Goal: Task Accomplishment & Management: Manage account settings

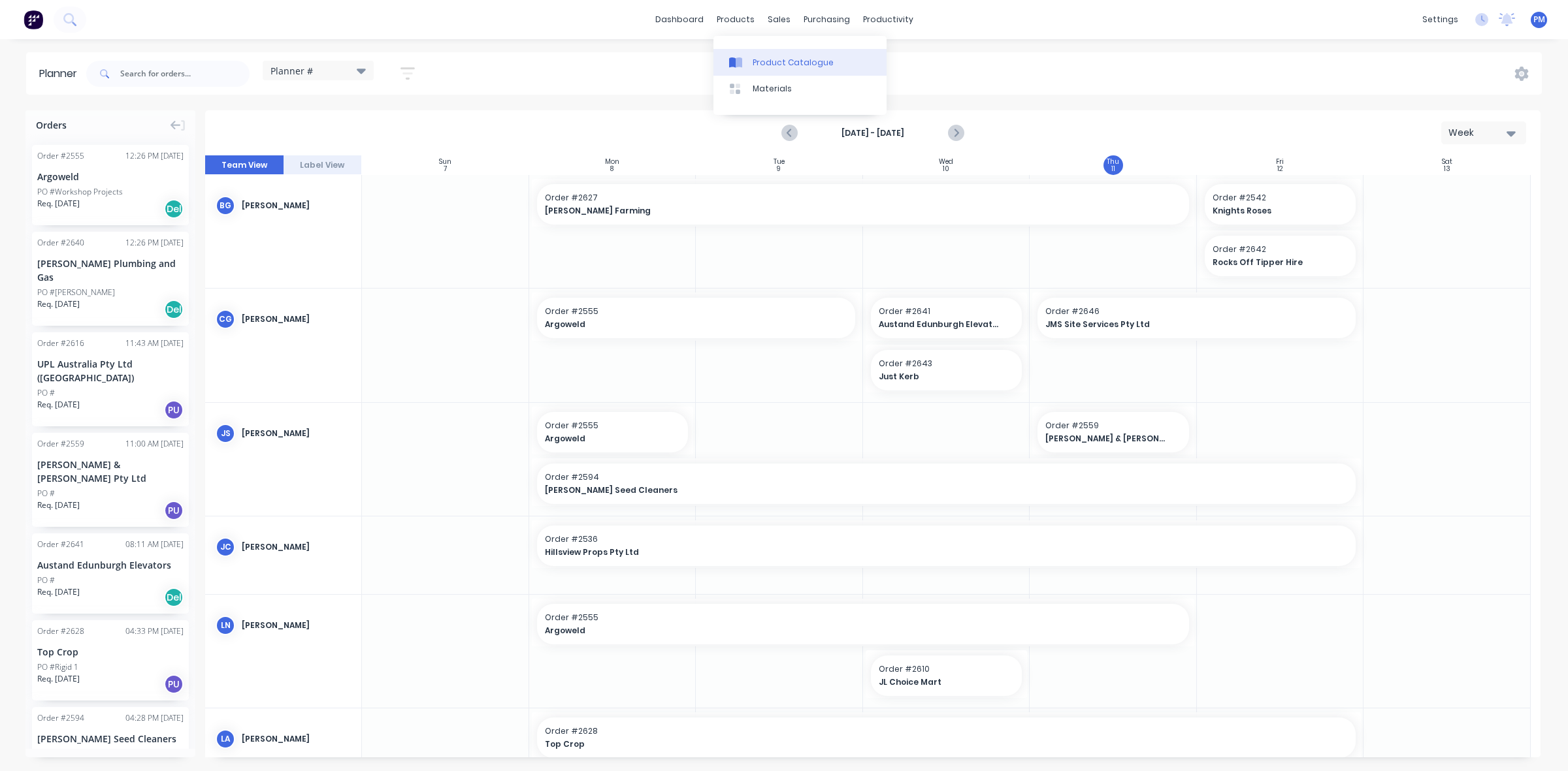
click at [758, 56] on link "Product Catalogue" at bounding box center [800, 62] width 173 height 26
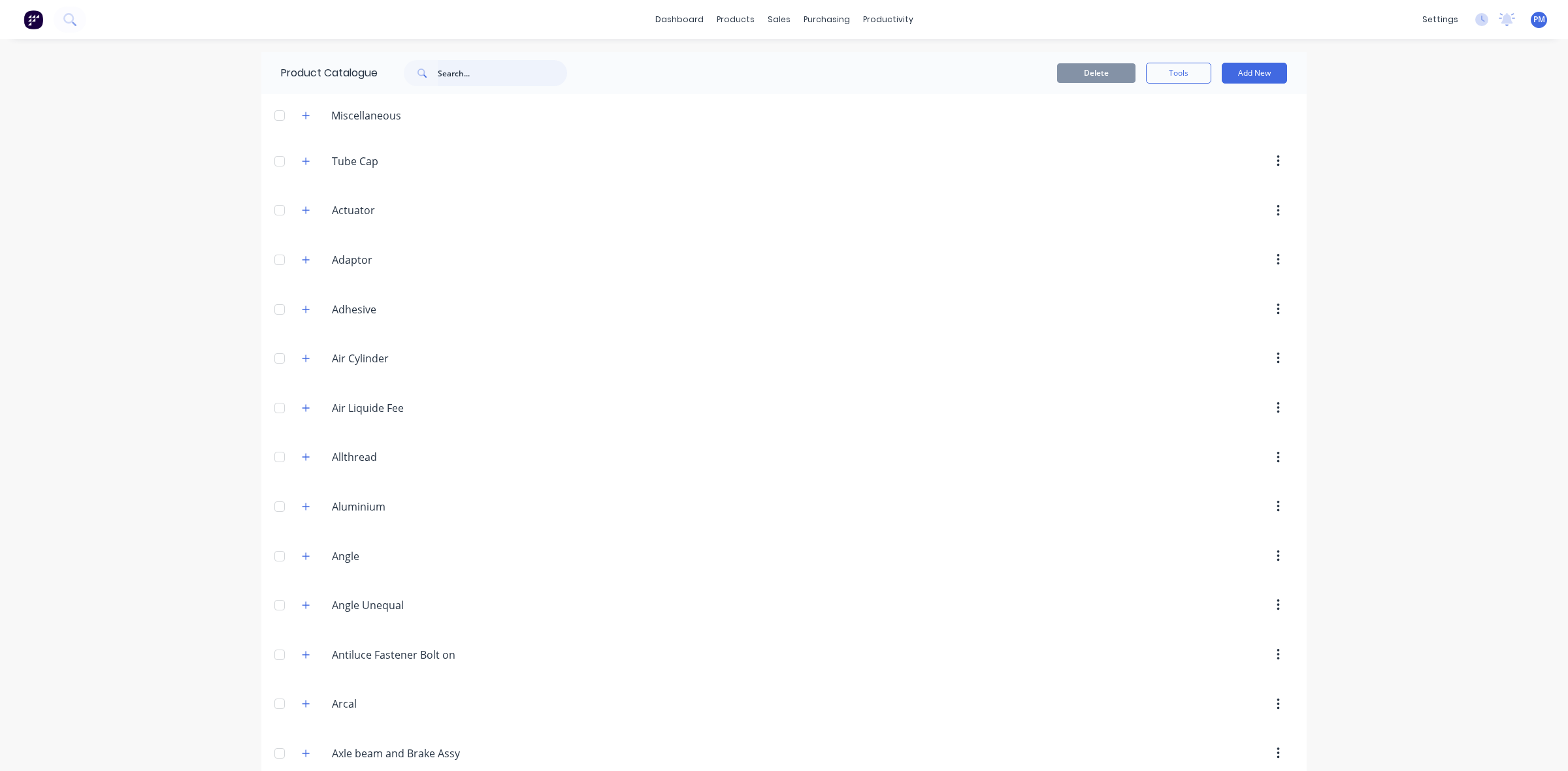
click at [439, 76] on input "text" at bounding box center [503, 73] width 129 height 26
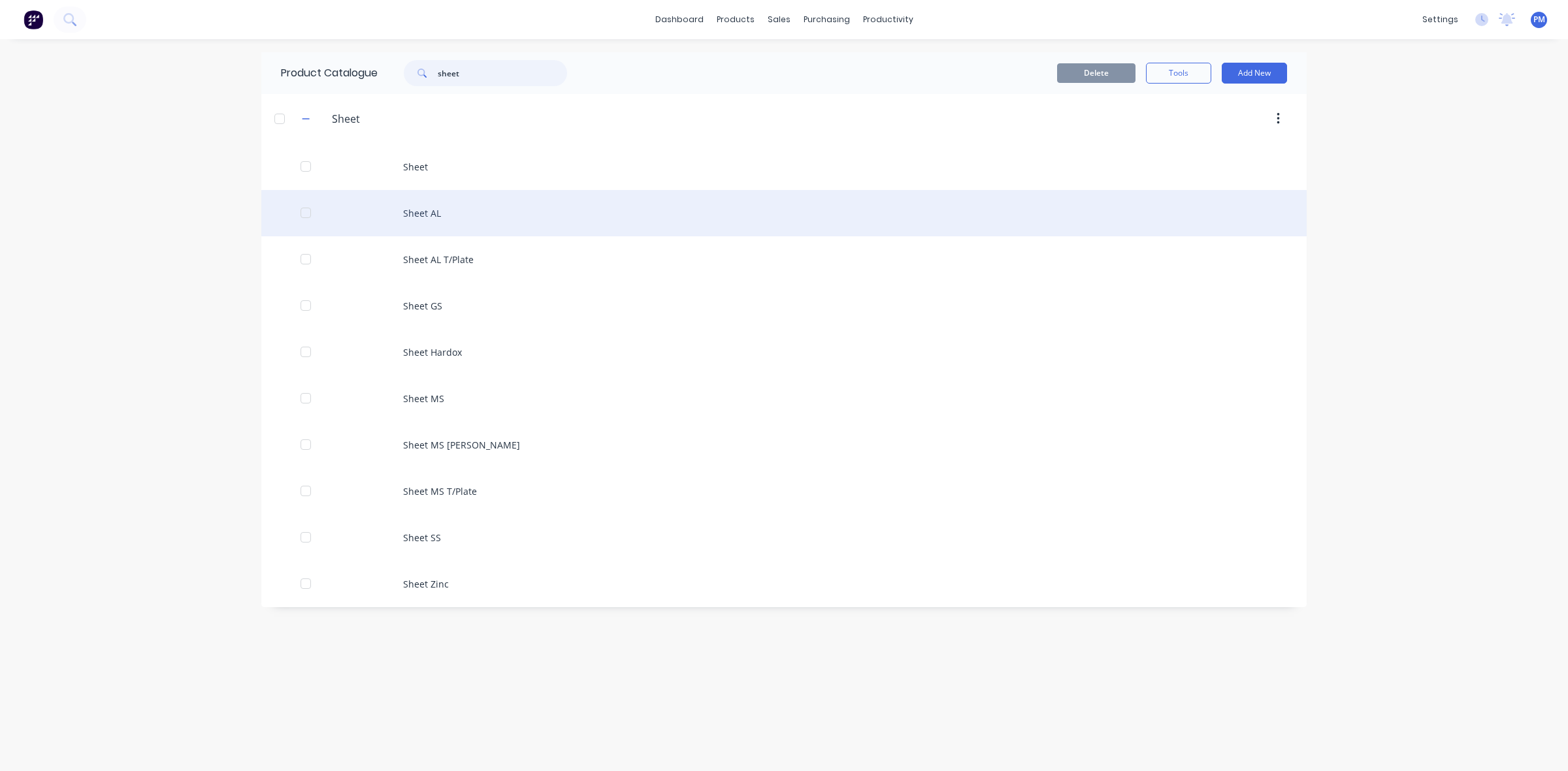
type input "sheet"
click at [441, 214] on div "Sheet AL" at bounding box center [784, 213] width 1046 height 46
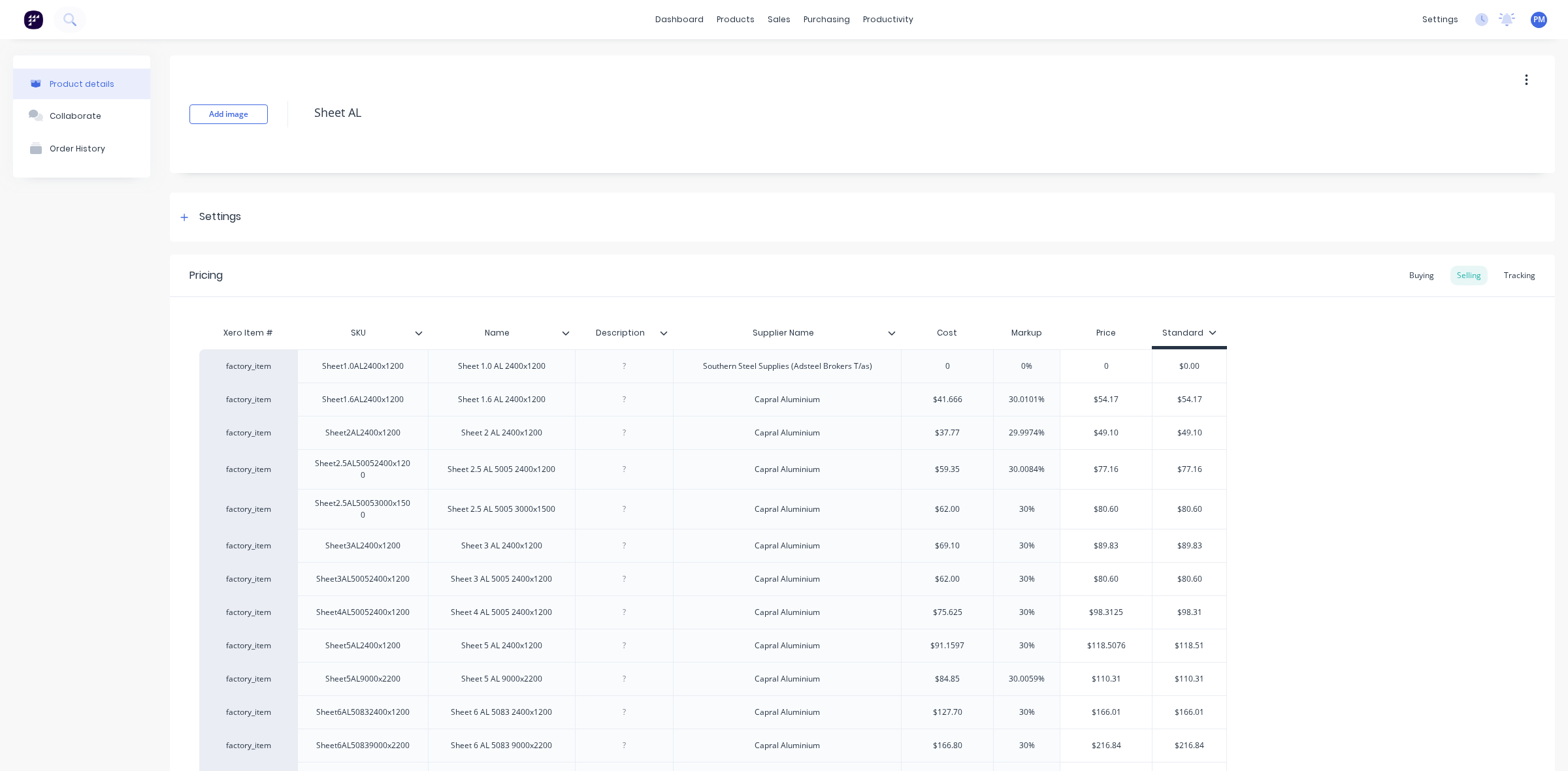
type textarea "x"
click at [799, 65] on div "Sales Orders" at bounding box center [821, 63] width 54 height 12
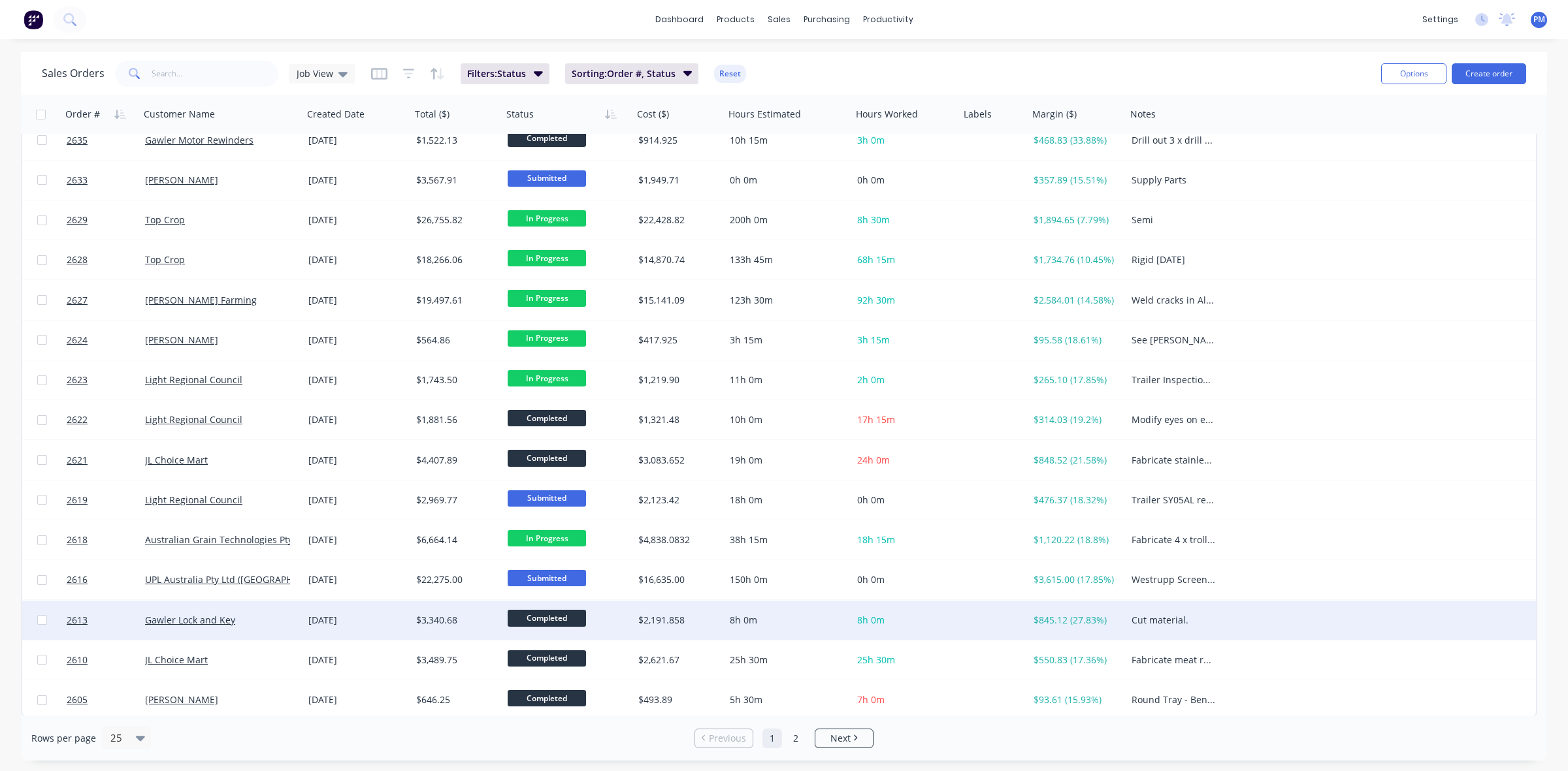
scroll to position [418, 0]
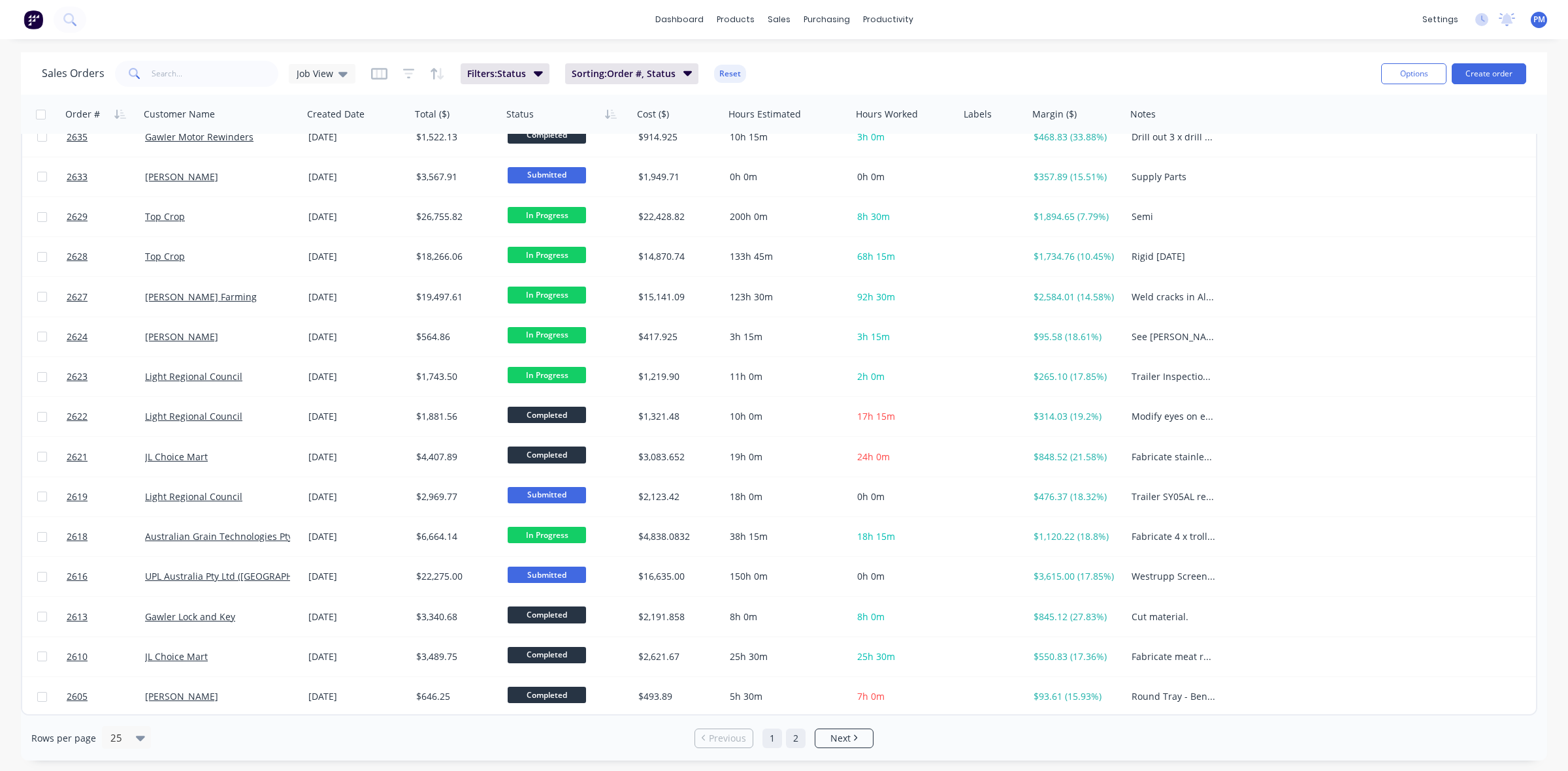
click at [797, 738] on link "2" at bounding box center [795, 739] width 20 height 20
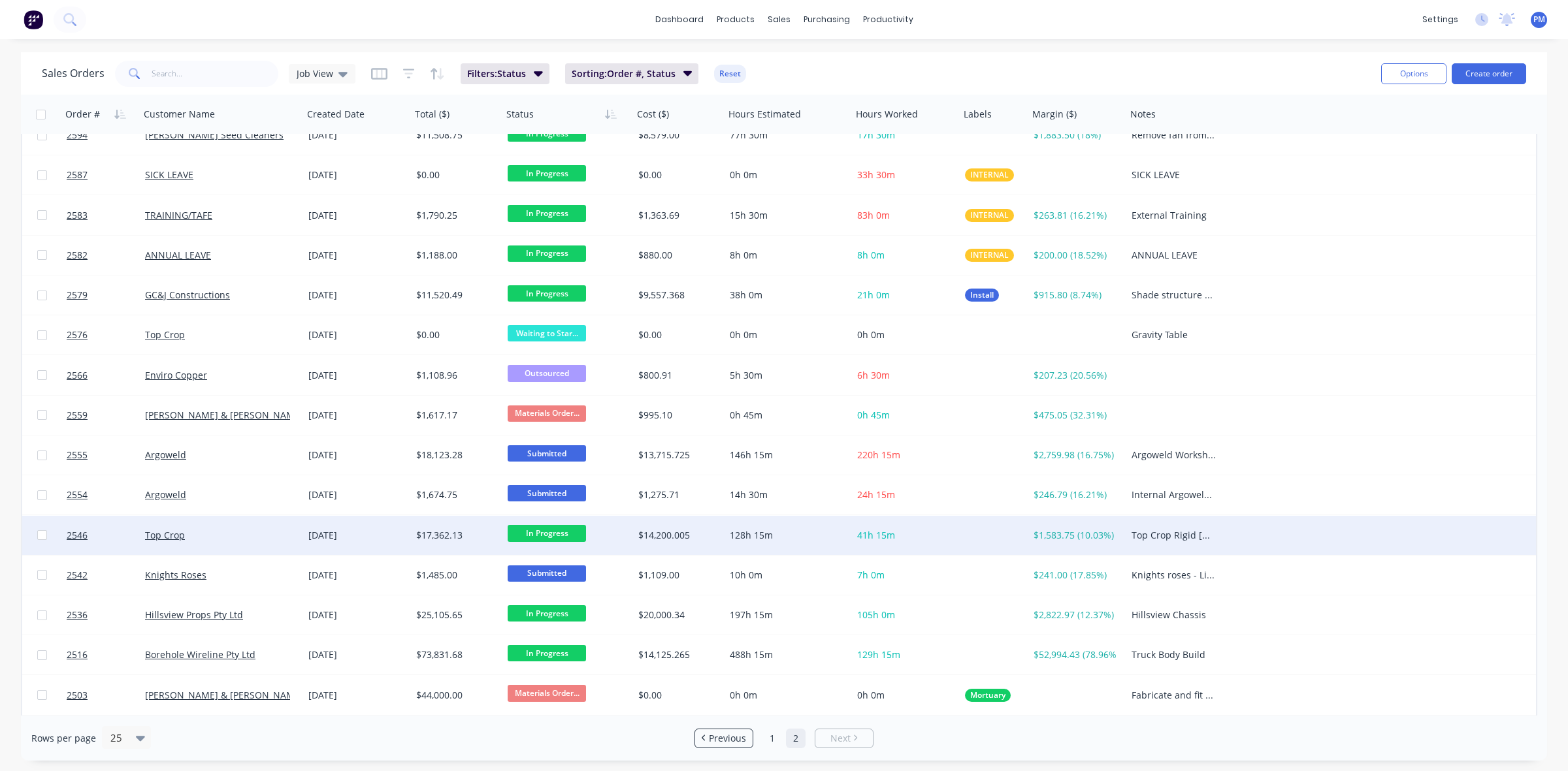
scroll to position [0, 0]
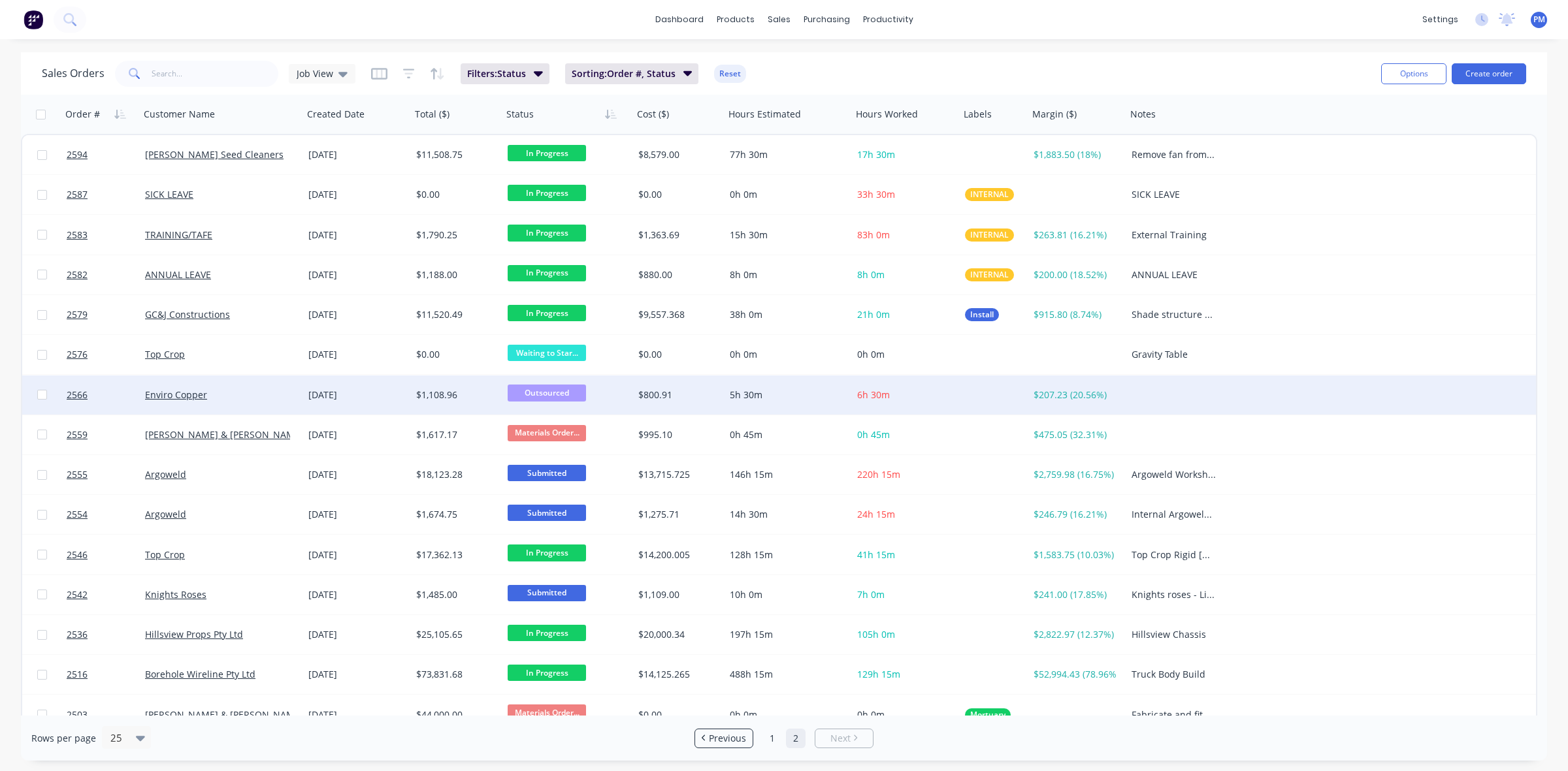
click at [552, 396] on span "Outsourced" at bounding box center [546, 393] width 78 height 16
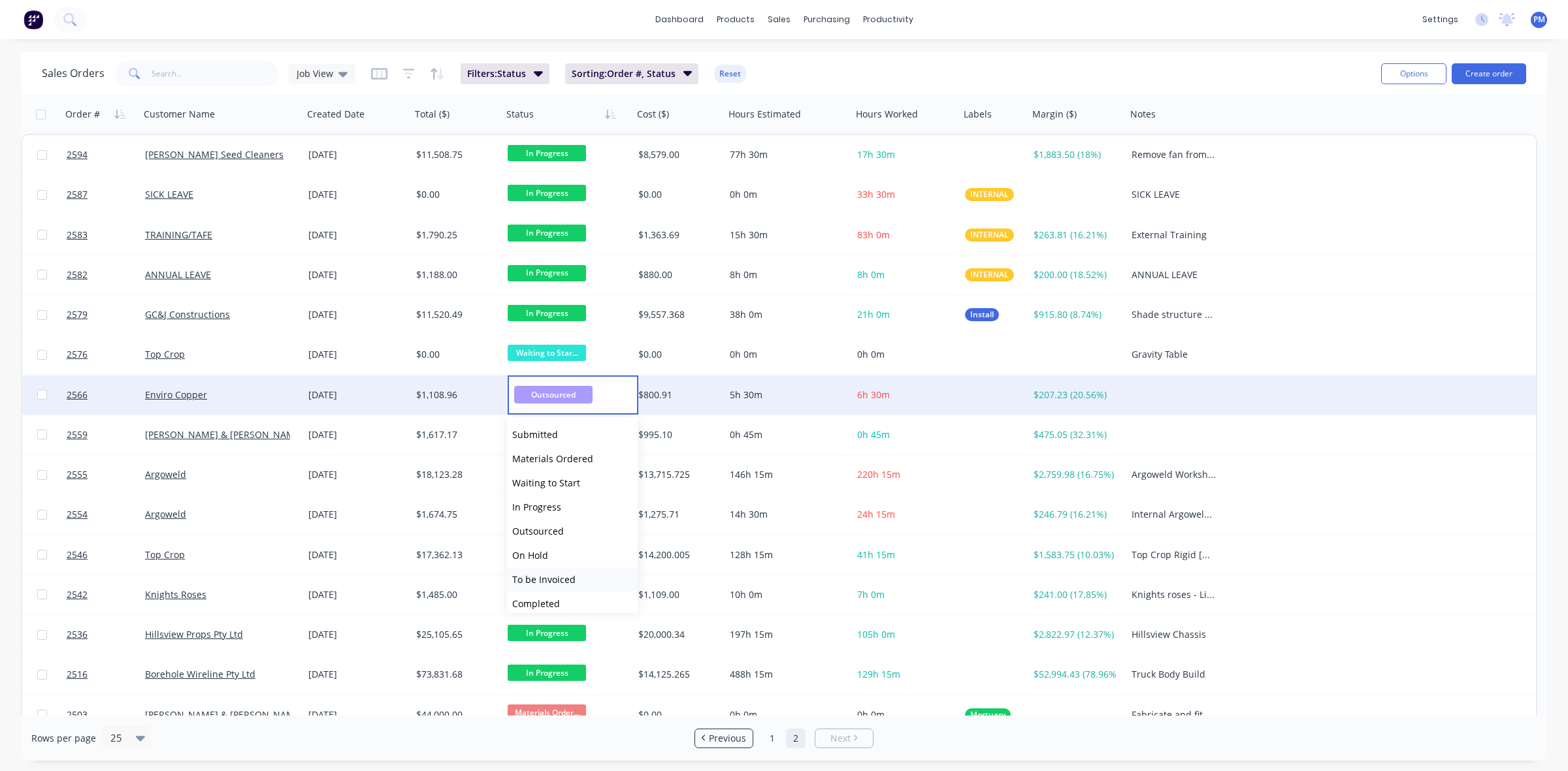
click at [549, 573] on span "To be Invoiced" at bounding box center [544, 579] width 63 height 12
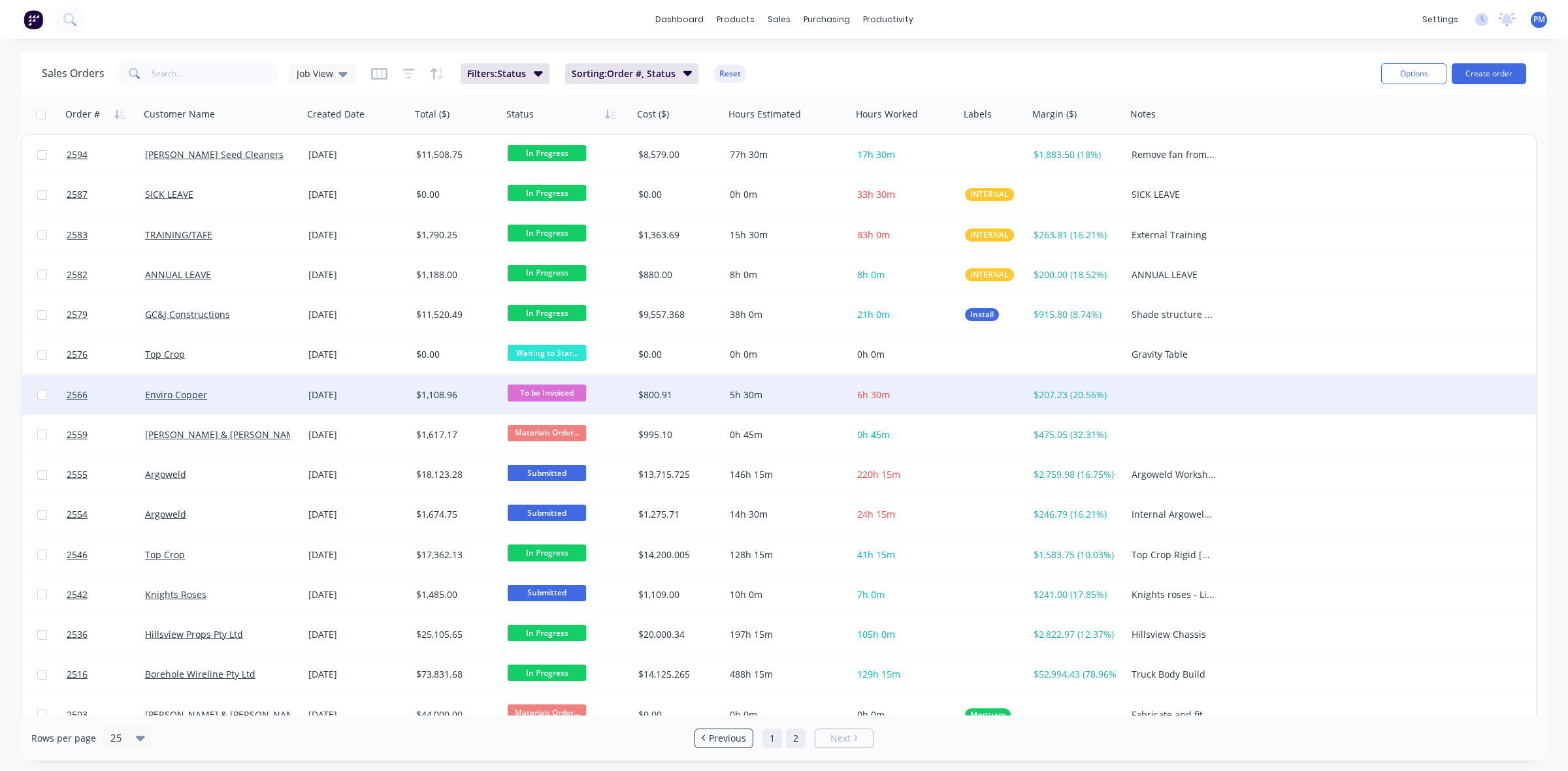
click at [774, 740] on link "1" at bounding box center [772, 739] width 20 height 20
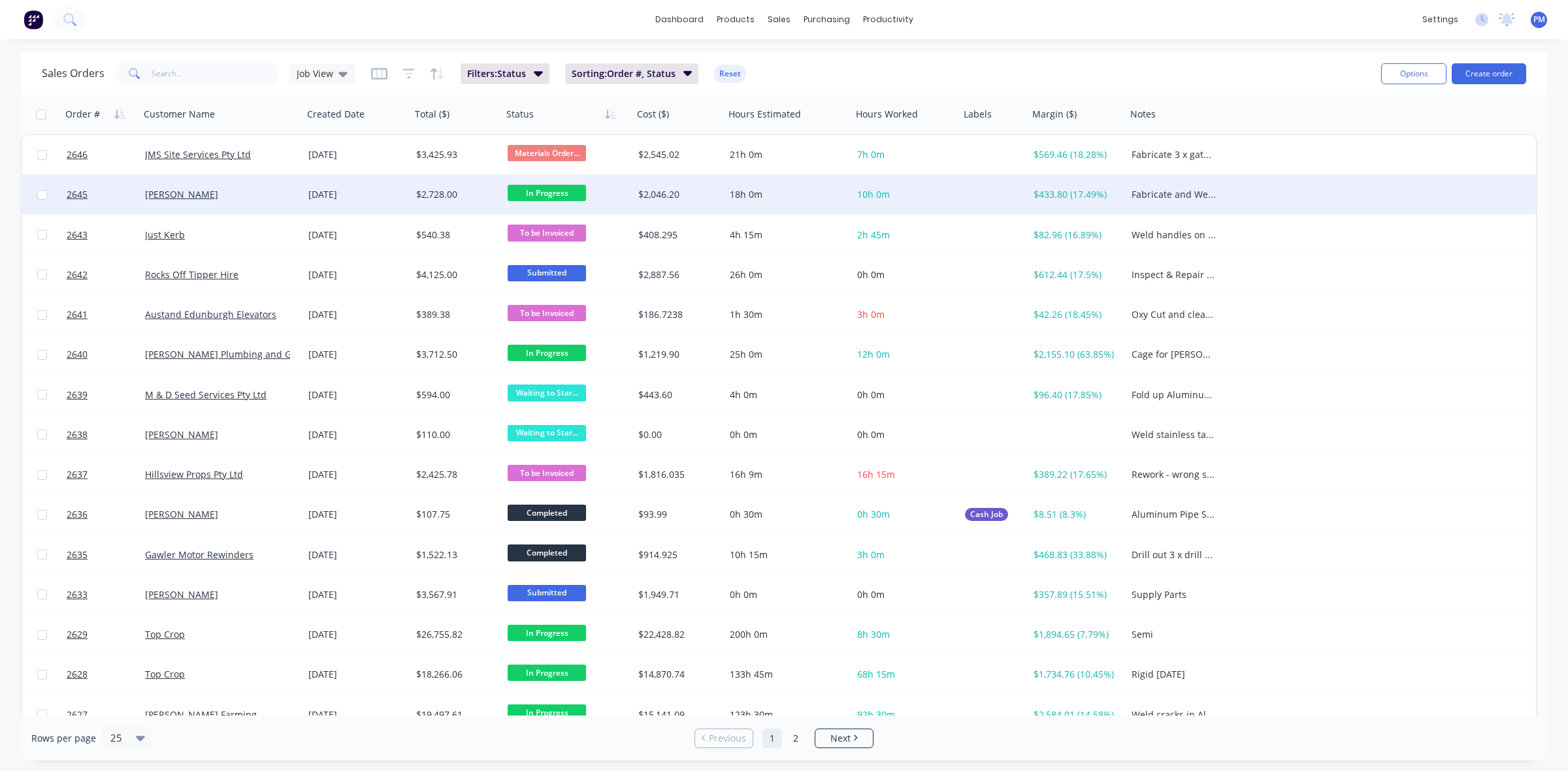
click at [546, 194] on span "In Progress" at bounding box center [546, 193] width 78 height 16
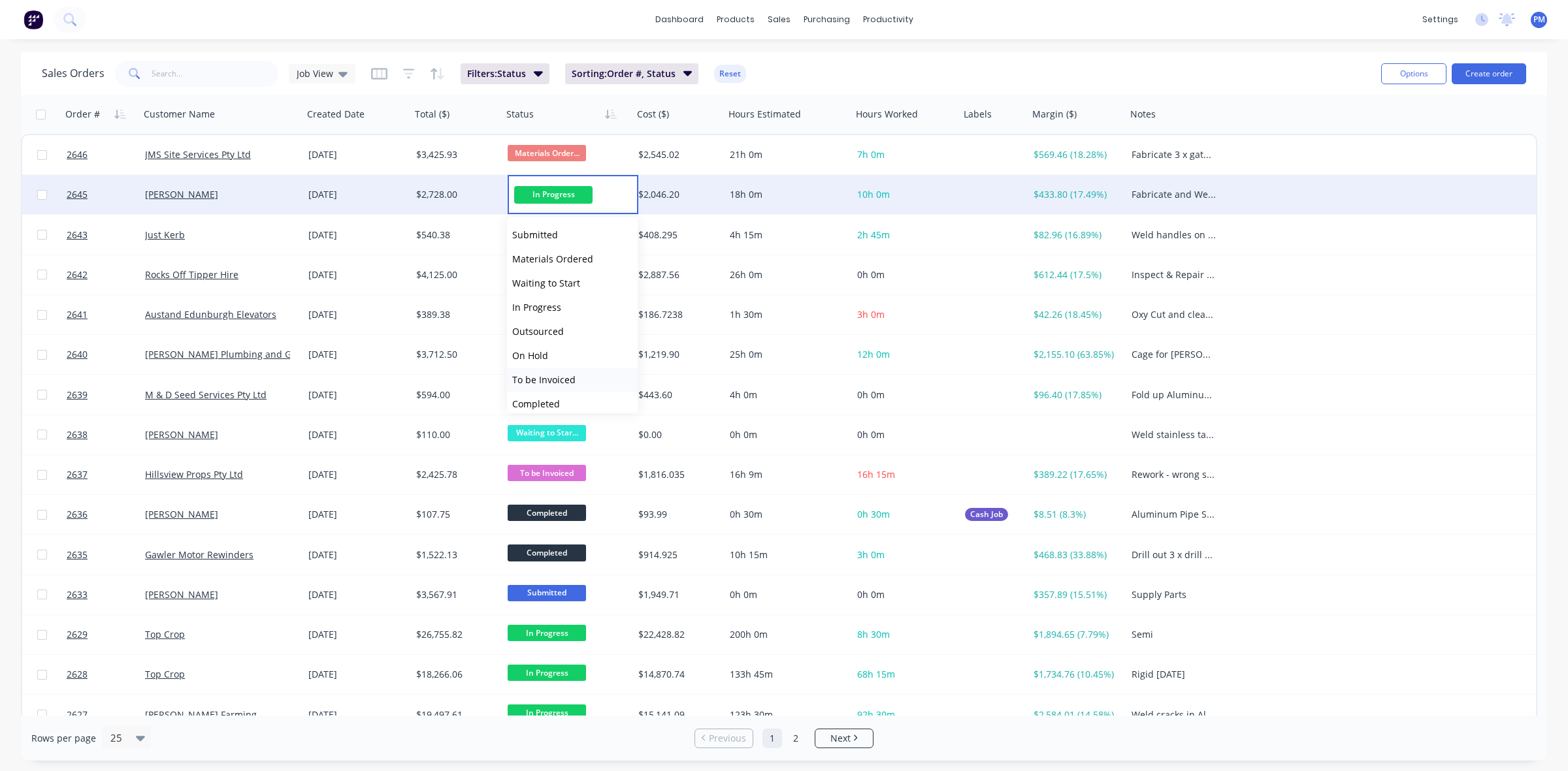
click at [564, 380] on span "To be Invoiced" at bounding box center [544, 380] width 63 height 12
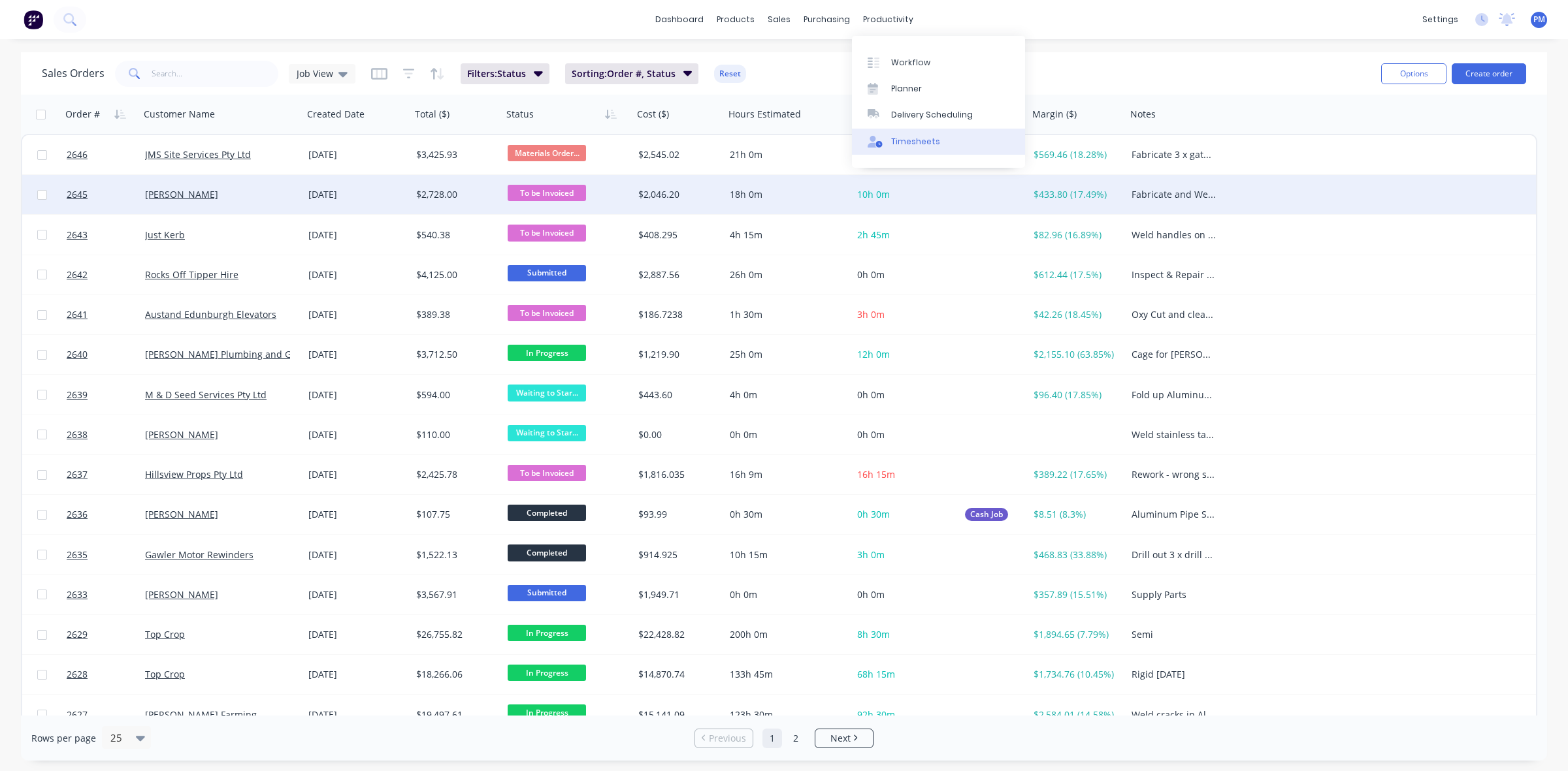
click at [905, 138] on div "Timesheets" at bounding box center [915, 142] width 49 height 12
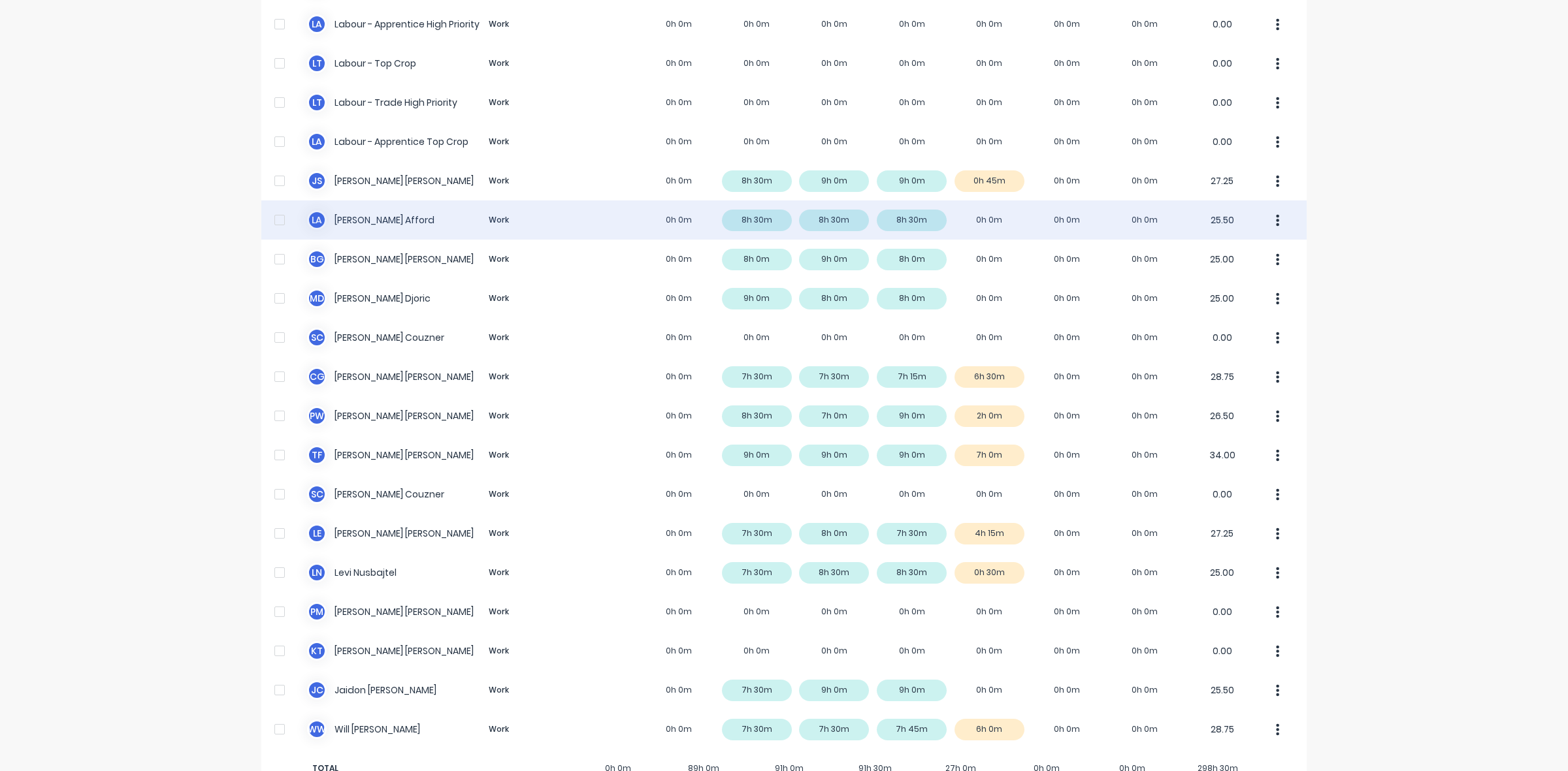
scroll to position [325, 0]
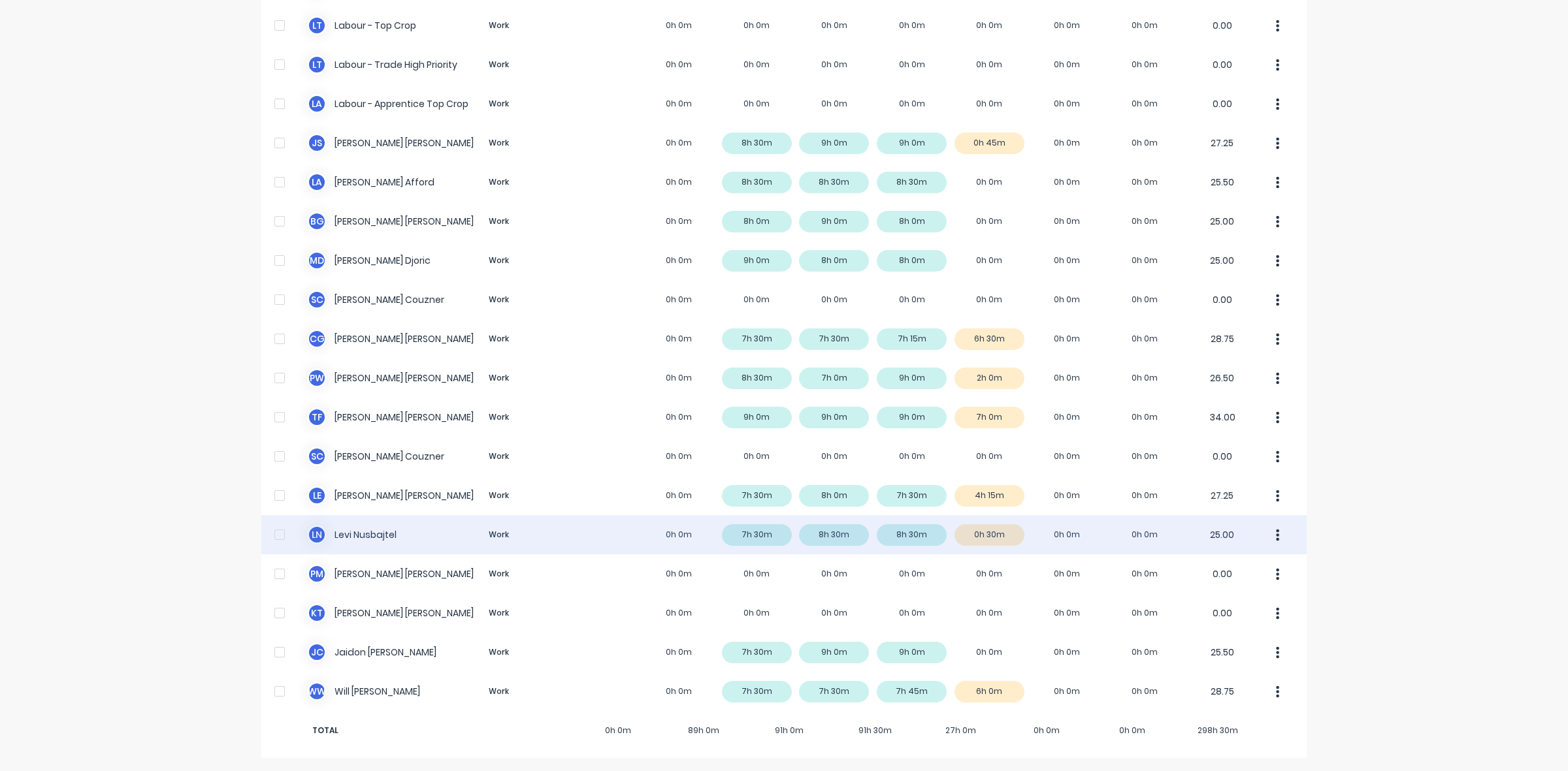
click at [1003, 539] on div "[PERSON_NAME] Nusbajtel Work 0h 0m 7h 30m 8h 30m 8h 30m 0h 30m 0h 0m 0h 0m 25.00" at bounding box center [784, 535] width 1046 height 39
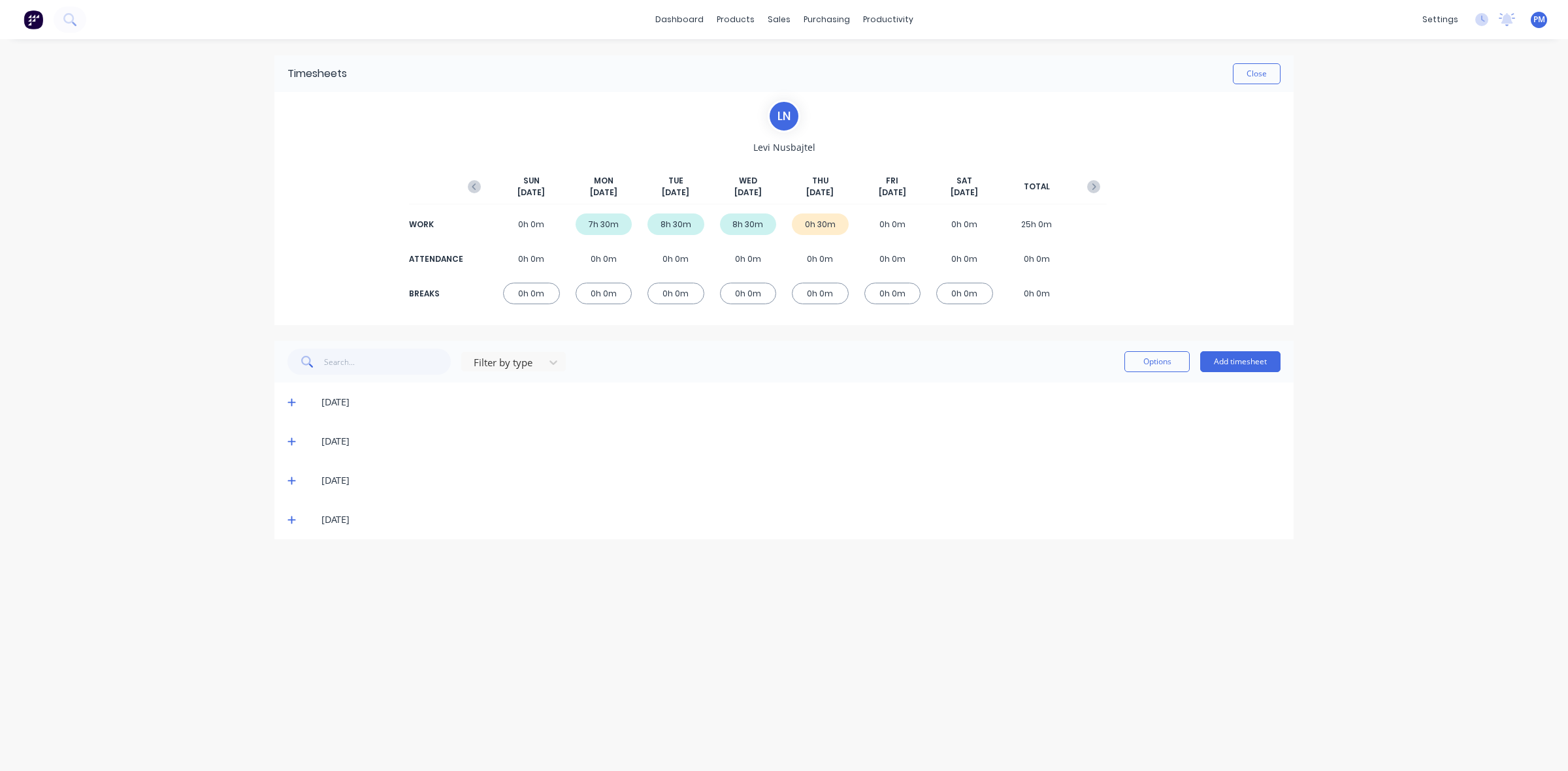
click at [289, 520] on icon at bounding box center [291, 520] width 8 height 8
click at [291, 521] on icon at bounding box center [291, 519] width 8 height 9
click at [1250, 80] on button "Close" at bounding box center [1256, 74] width 47 height 21
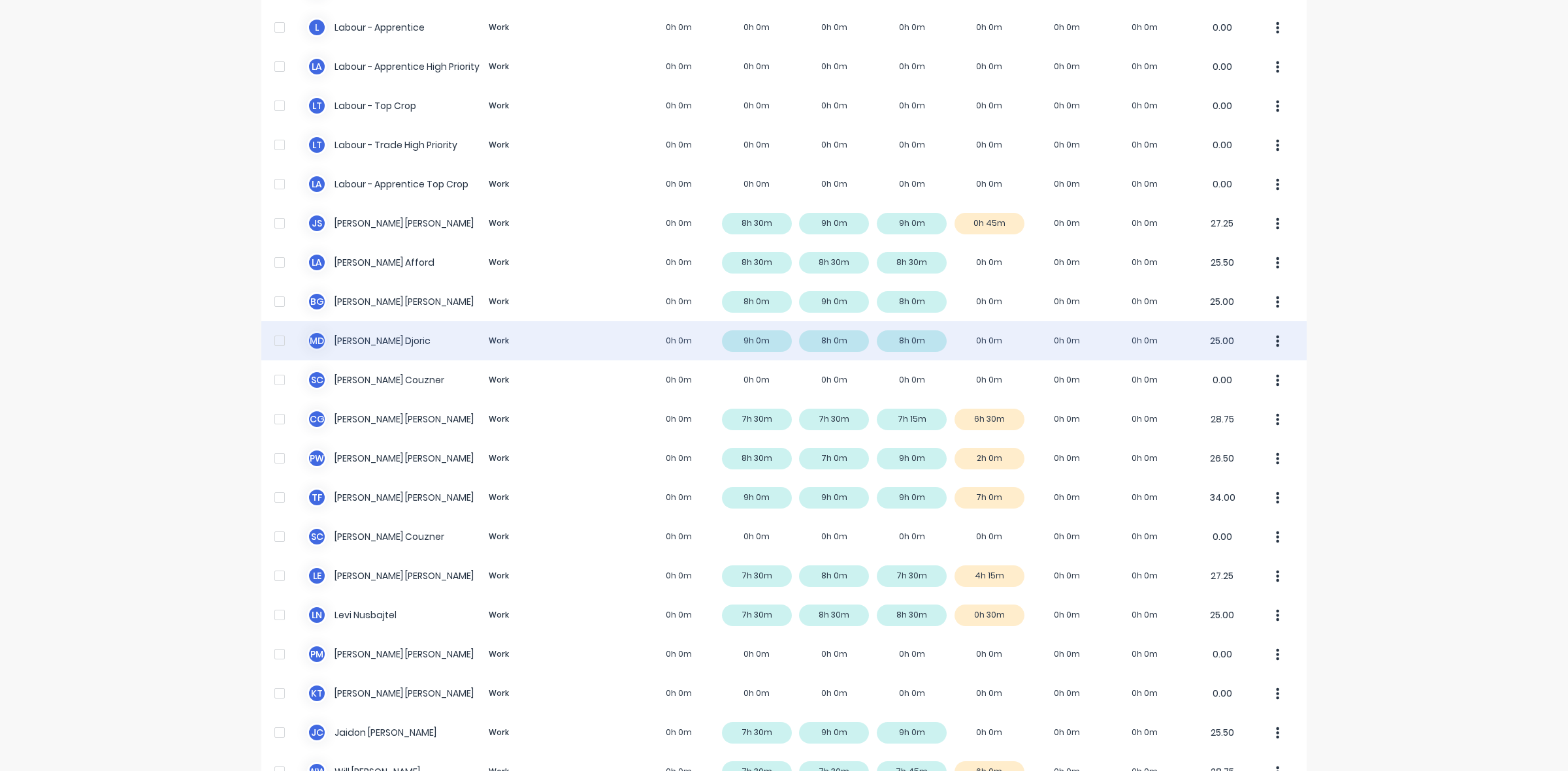
scroll to position [325, 0]
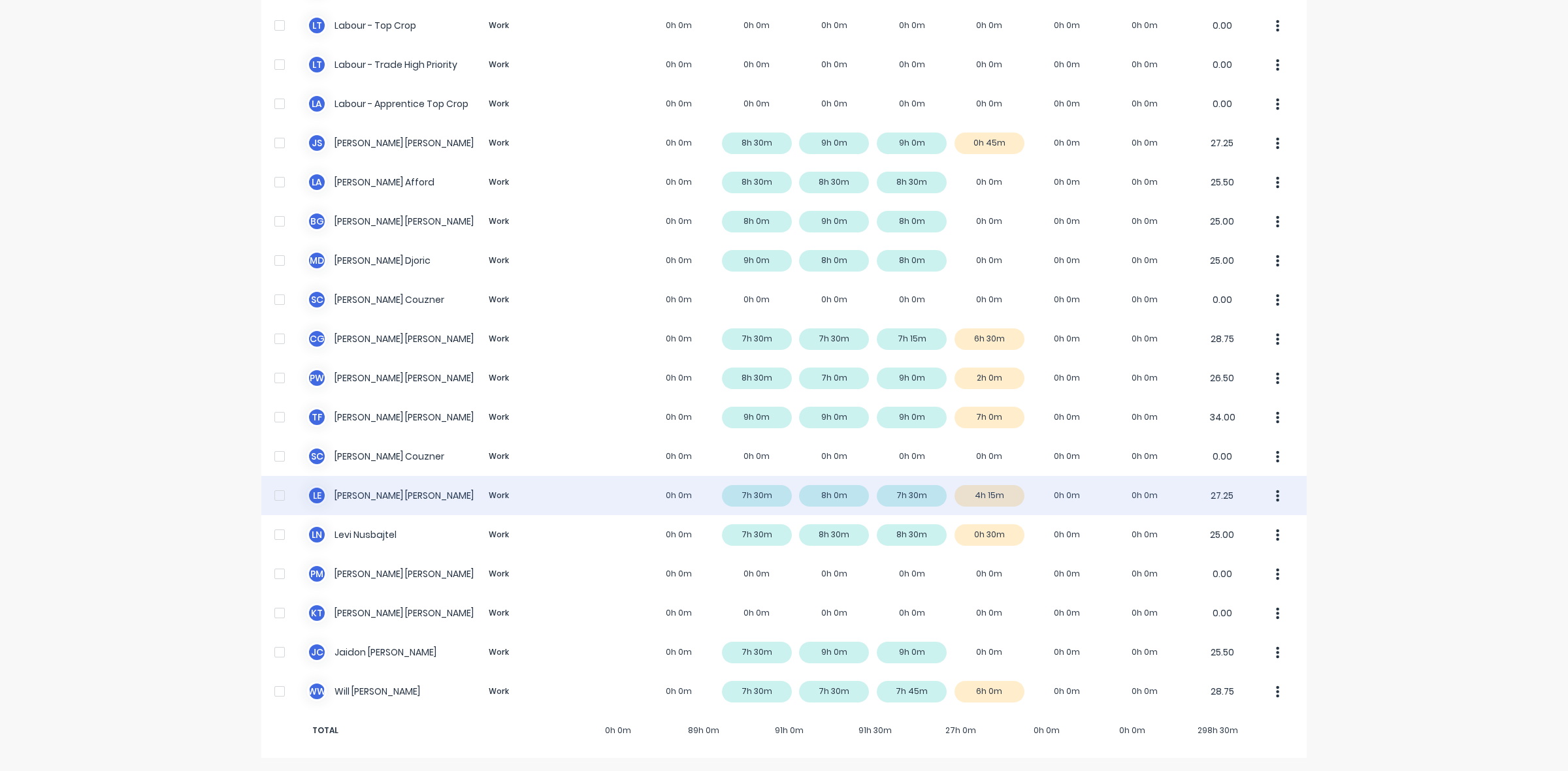
click at [1001, 497] on div "L E [PERSON_NAME] Work 0h 0m 7h 30m 8h 0m 7h 30m 4h 15m 0h 0m 0h 0m 27.25" at bounding box center [784, 495] width 1046 height 39
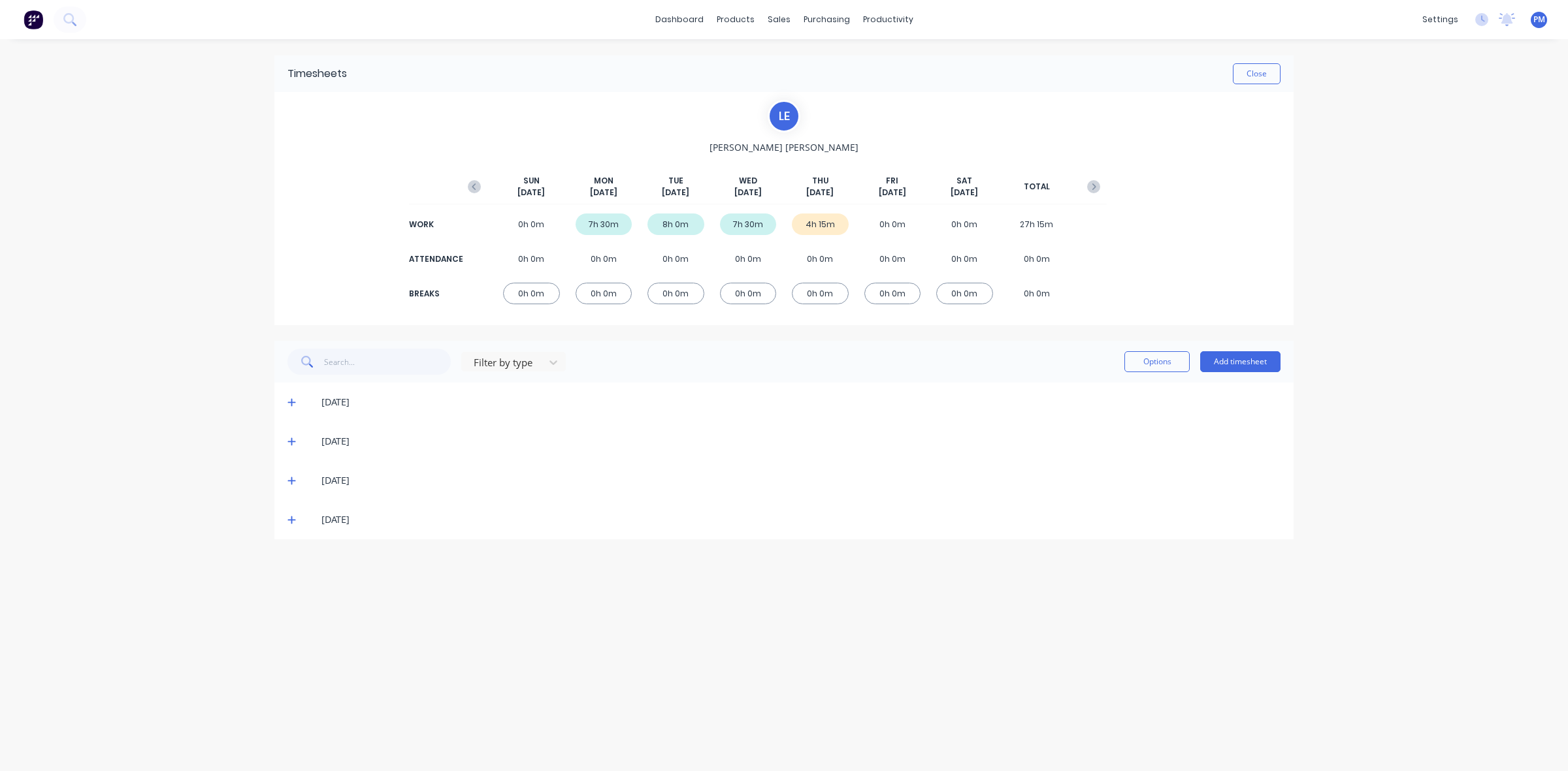
click at [293, 521] on icon at bounding box center [291, 519] width 8 height 9
click at [1251, 66] on button "Close" at bounding box center [1256, 74] width 47 height 21
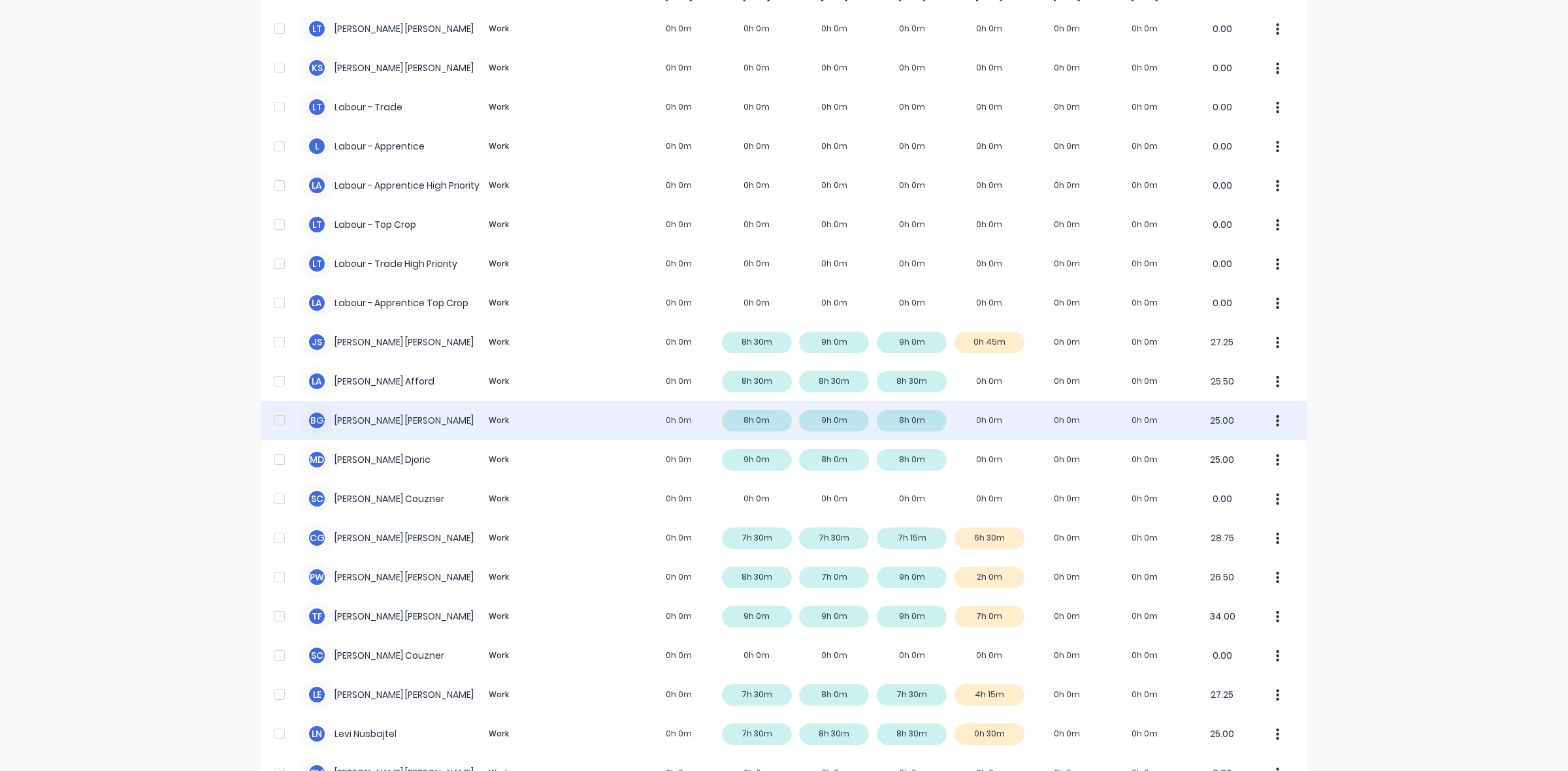
scroll to position [164, 0]
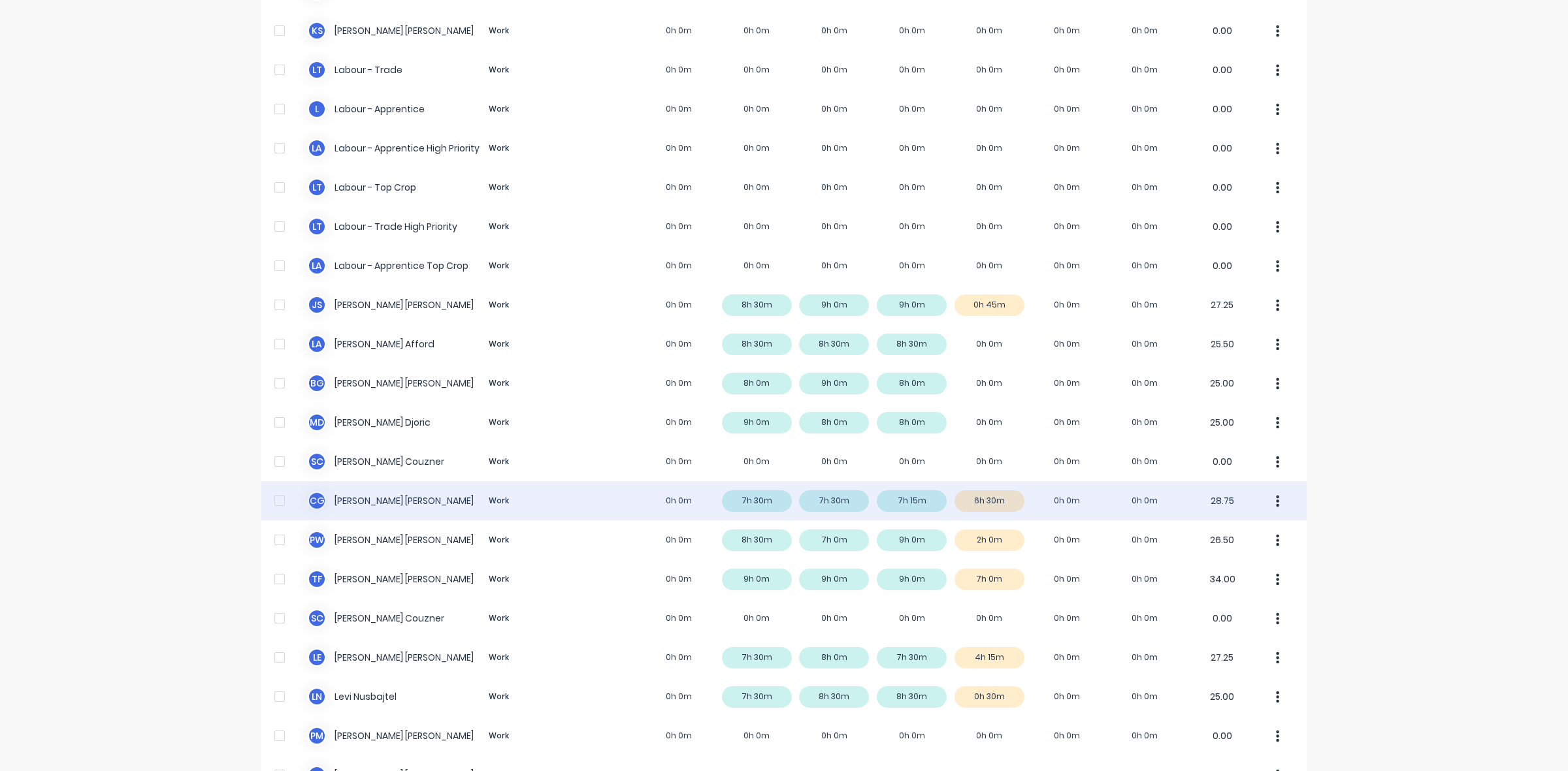
click at [1007, 498] on div "C G [PERSON_NAME] Work 0h 0m 7h 30m 7h 30m 7h 15m 6h 30m 0h 0m 0h 0m 28.75" at bounding box center [784, 500] width 1046 height 39
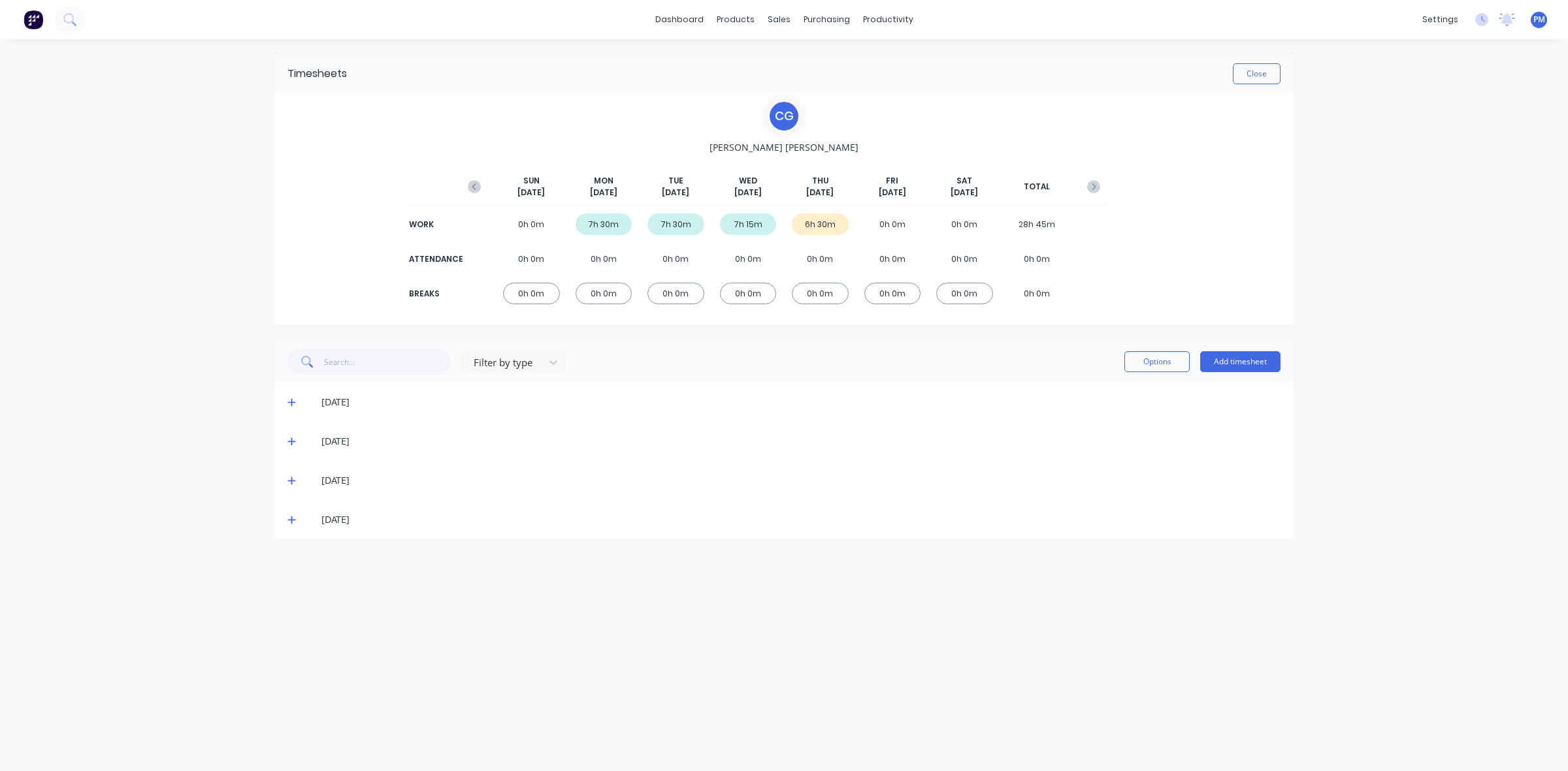
click at [295, 518] on icon at bounding box center [291, 519] width 8 height 9
click at [289, 517] on icon at bounding box center [291, 519] width 8 height 9
click at [1244, 76] on button "Close" at bounding box center [1256, 74] width 47 height 21
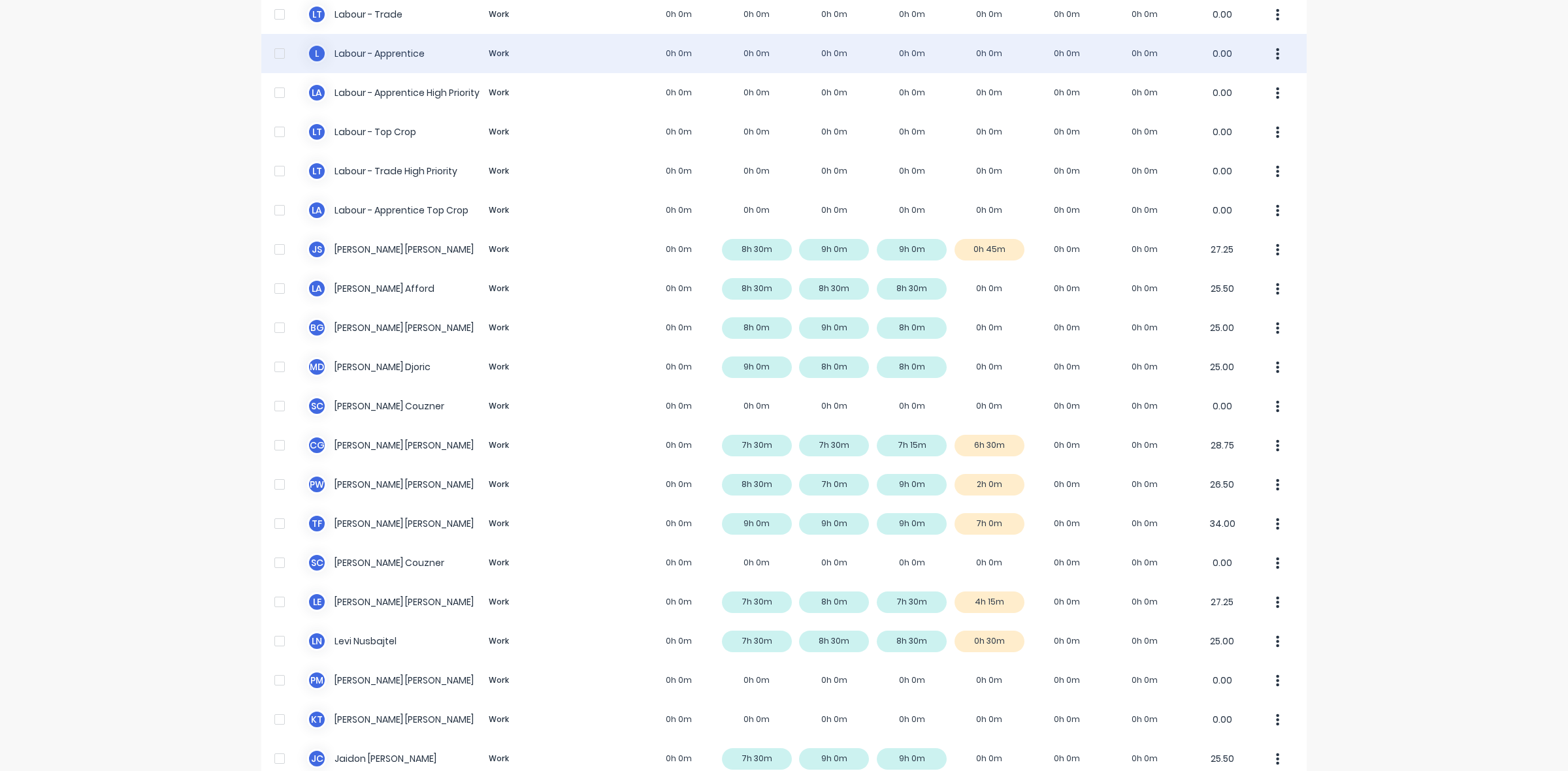
scroll to position [325, 0]
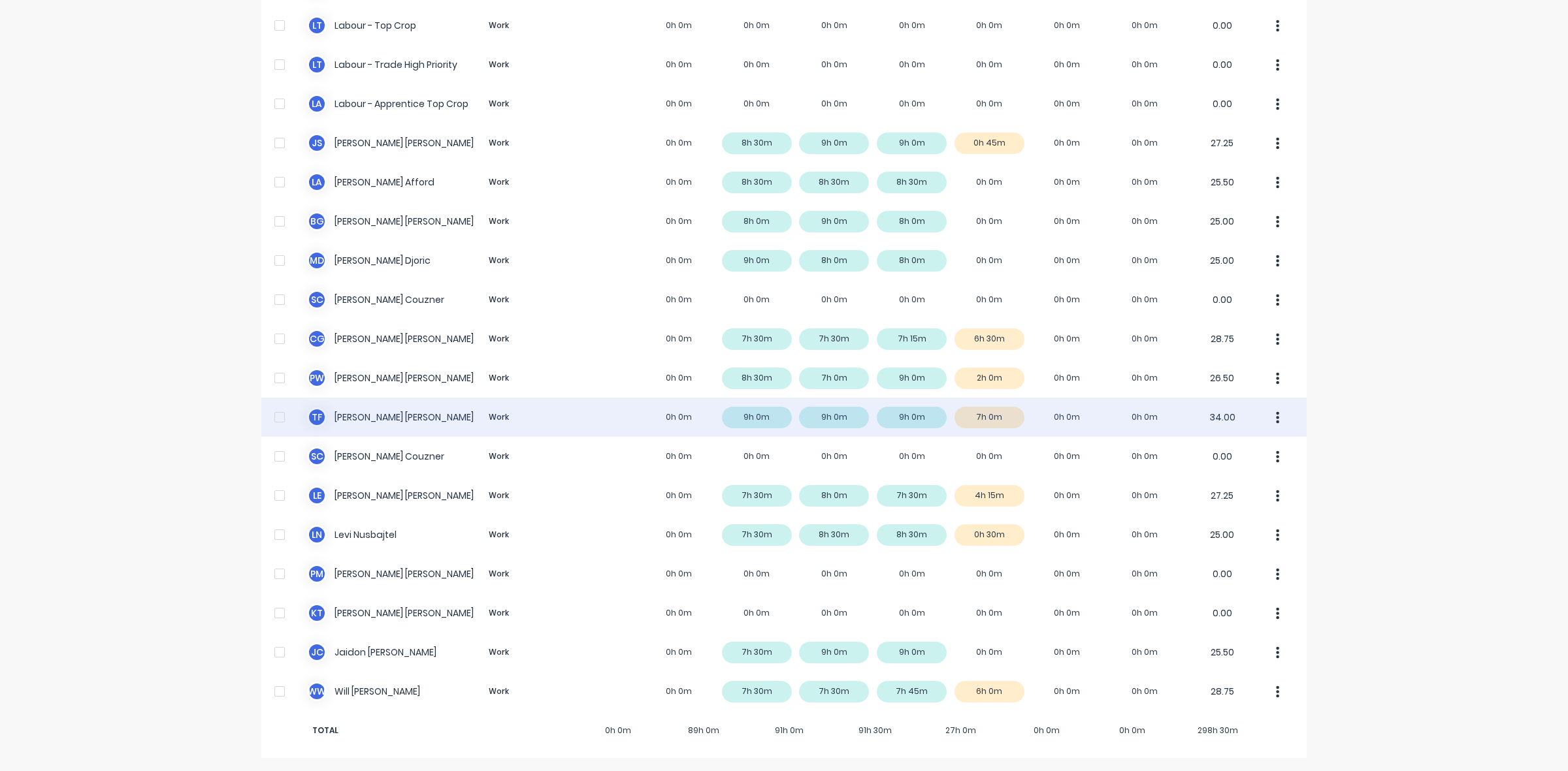
click at [1003, 413] on div "T F [PERSON_NAME] Work 0h 0m 9h 0m 9h 0m 9h 0m 7h 0m 0h 0m 0h 0m 34.00" at bounding box center [784, 417] width 1046 height 39
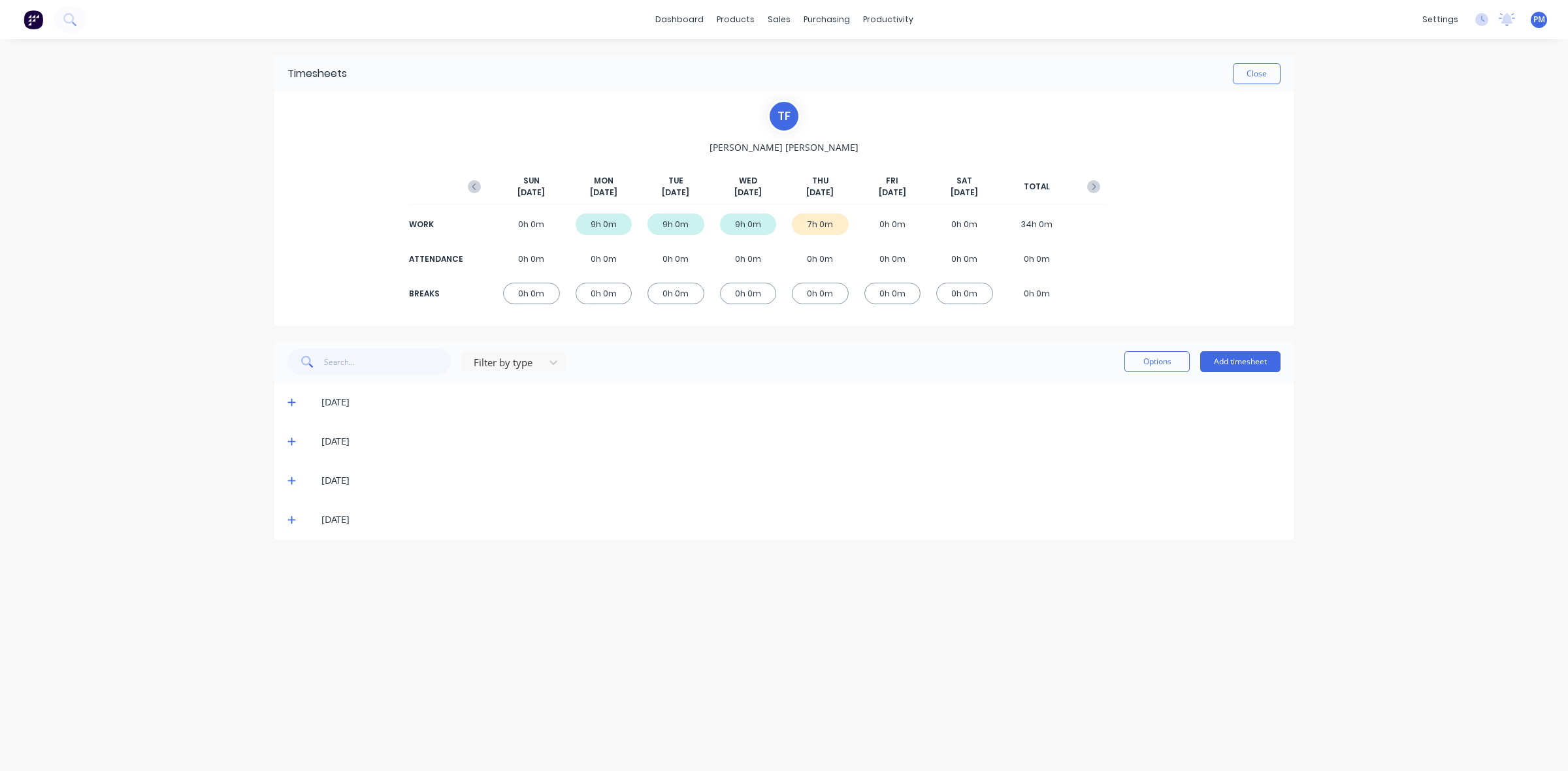
click at [287, 521] on icon at bounding box center [291, 519] width 8 height 9
click at [1256, 76] on button "Close" at bounding box center [1256, 74] width 47 height 21
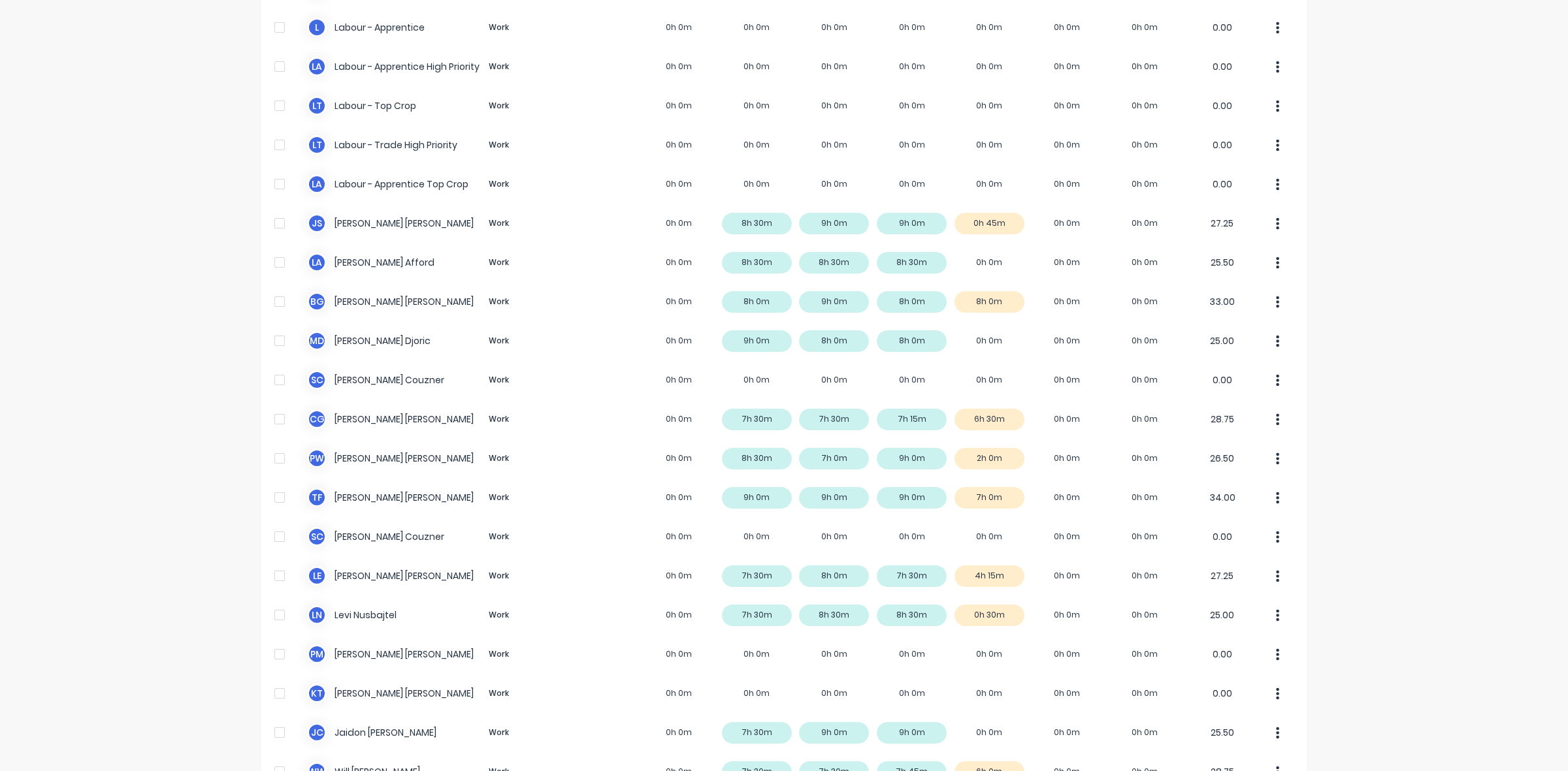
scroll to position [325, 0]
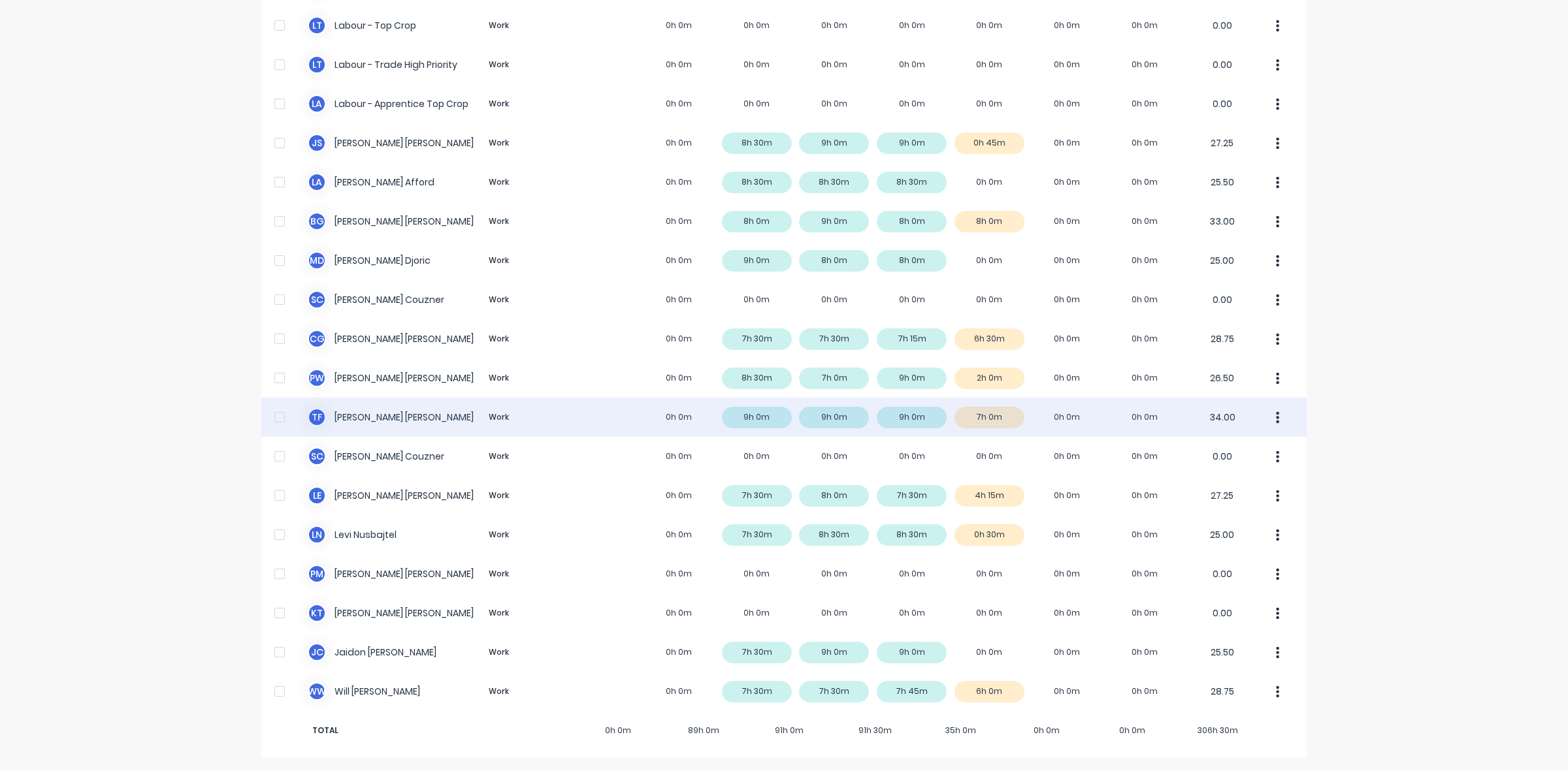
click at [998, 423] on div "T F [PERSON_NAME] Work 0h 0m 9h 0m 9h 0m 9h 0m 7h 0m 0h 0m 0h 0m 34.00" at bounding box center [784, 417] width 1046 height 39
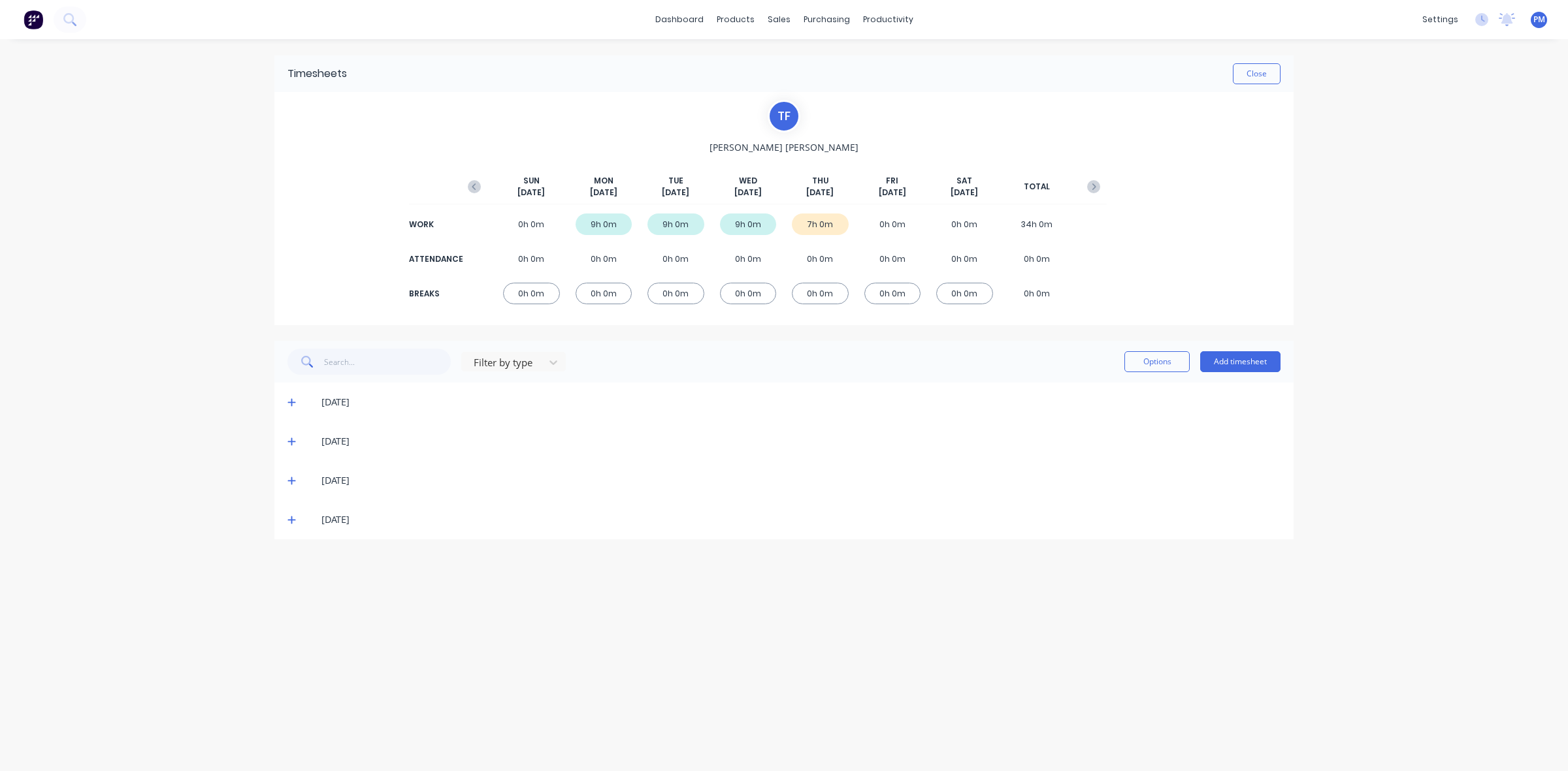
click at [291, 521] on icon at bounding box center [291, 520] width 8 height 8
click at [291, 521] on icon at bounding box center [291, 519] width 8 height 9
click at [810, 58] on div "Sales Orders" at bounding box center [827, 63] width 54 height 12
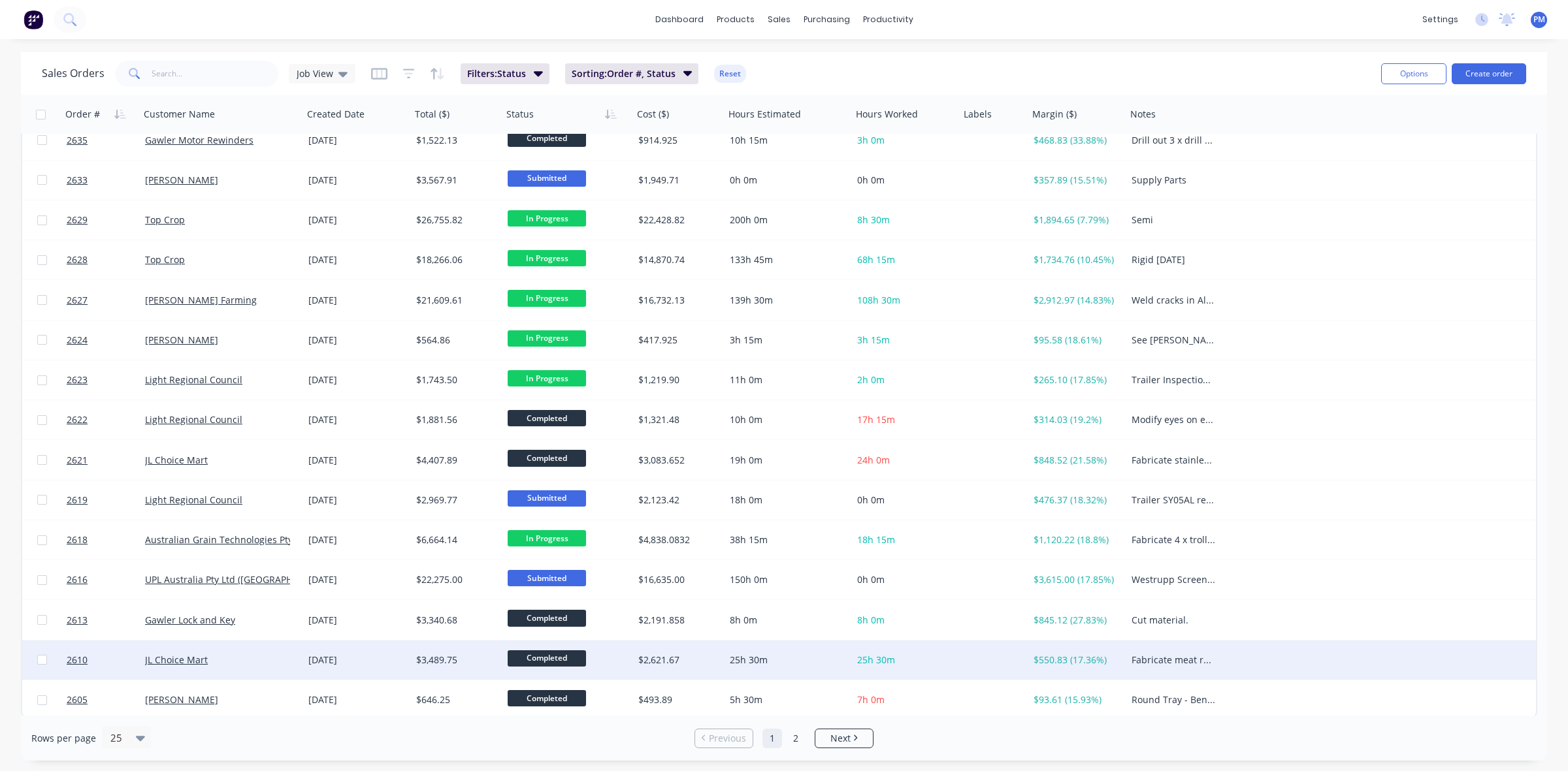
scroll to position [418, 0]
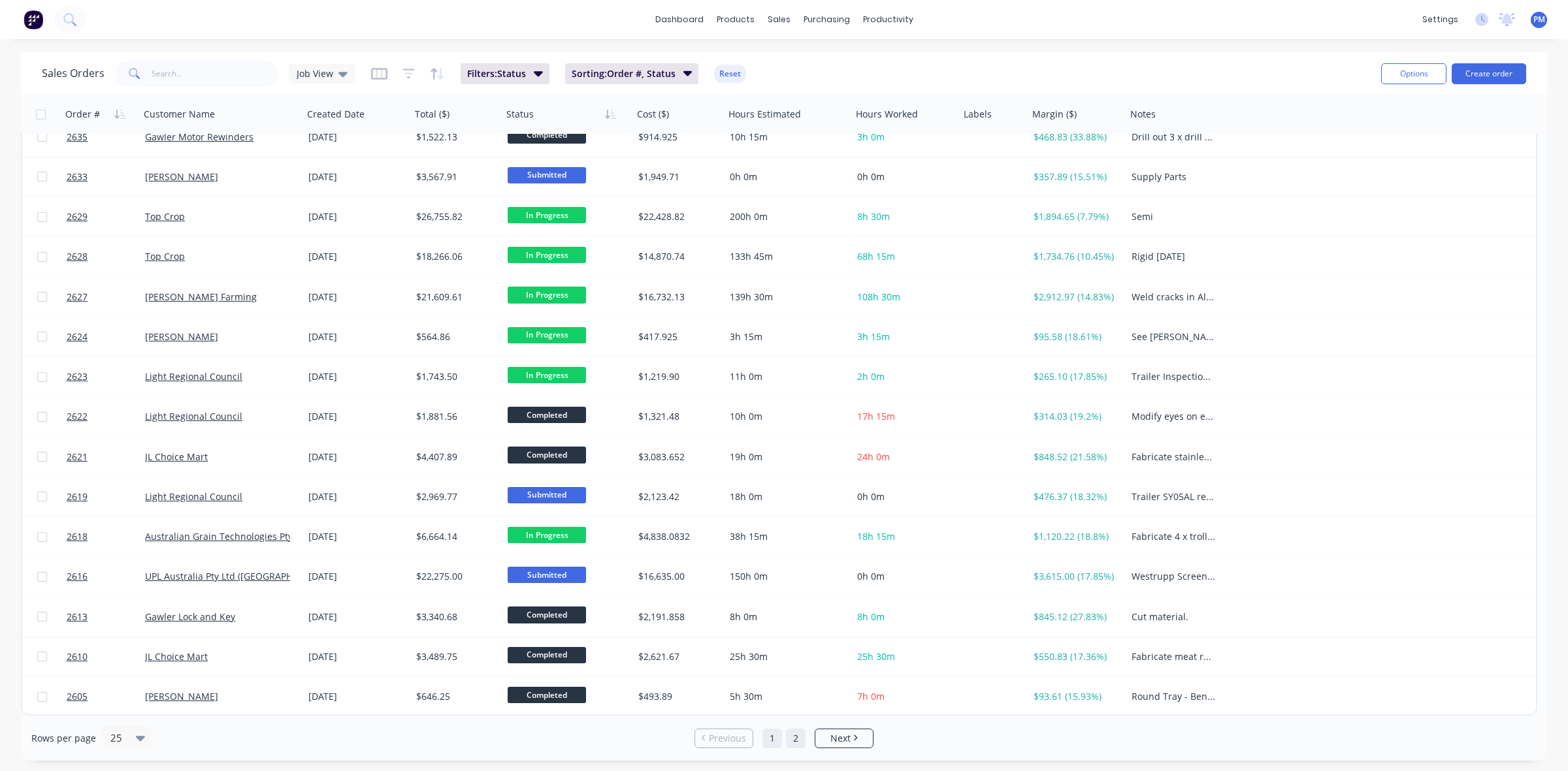
click at [797, 736] on link "2" at bounding box center [795, 739] width 20 height 20
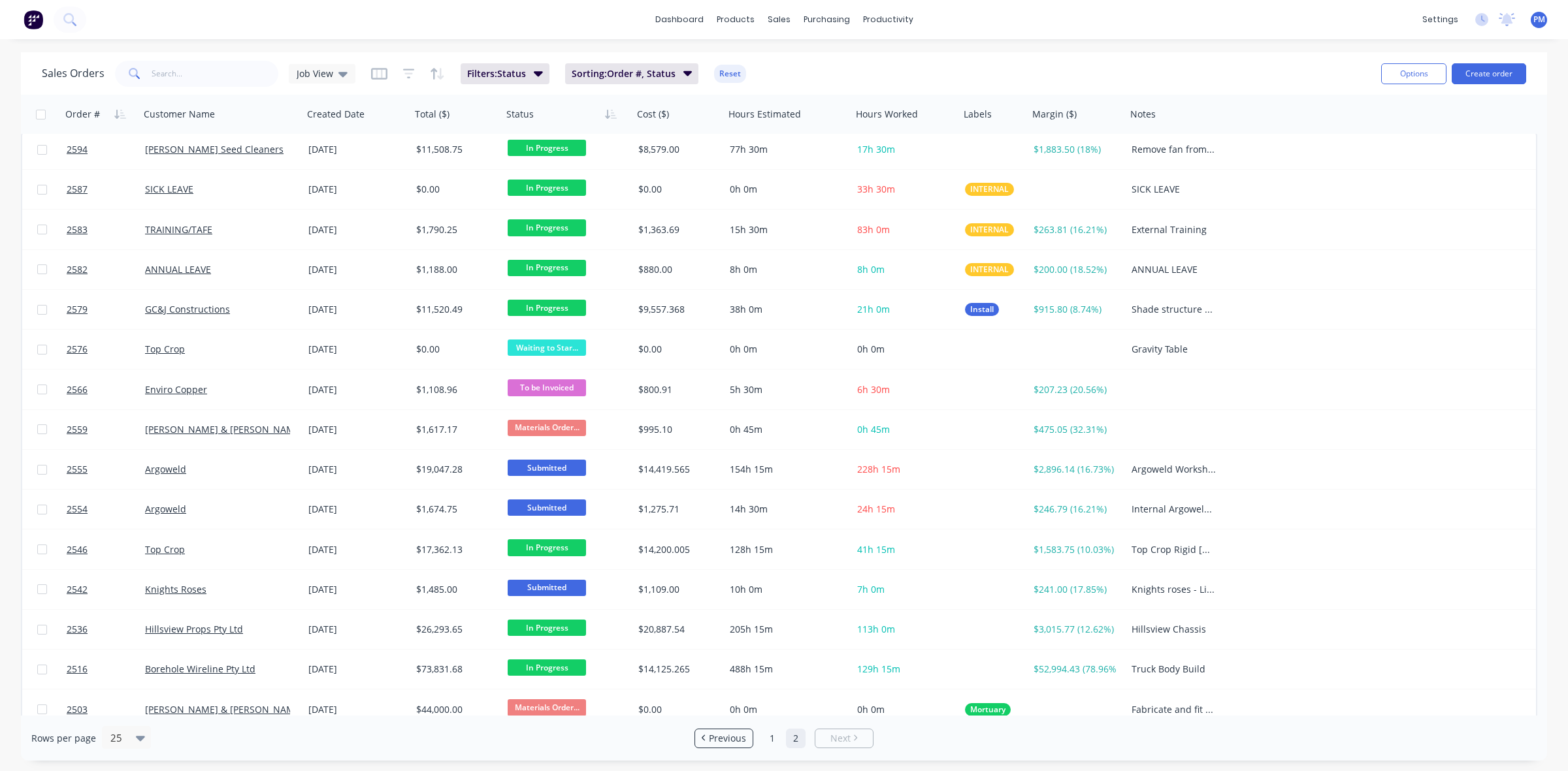
scroll to position [0, 0]
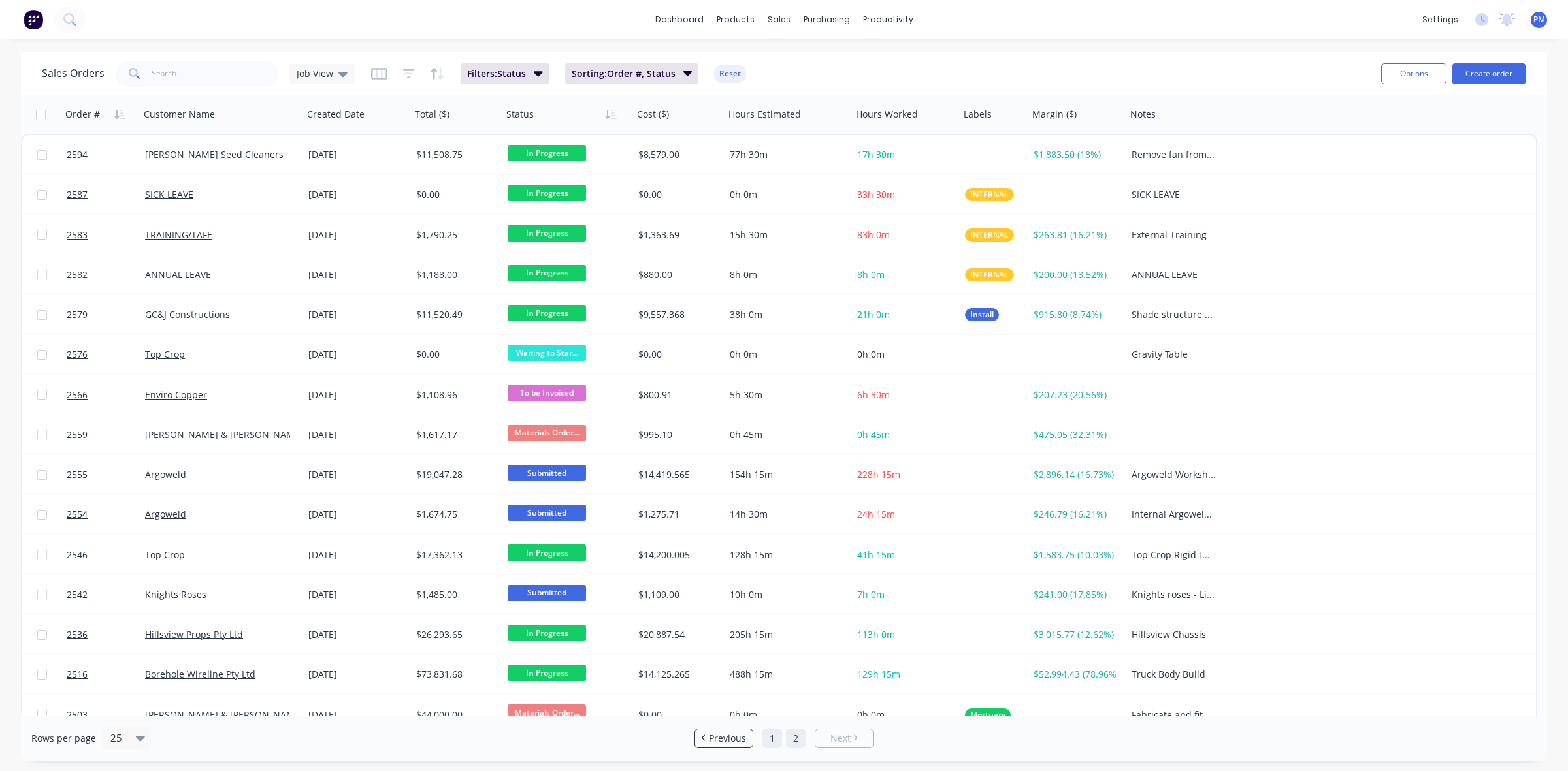
click at [769, 736] on link "1" at bounding box center [772, 739] width 20 height 20
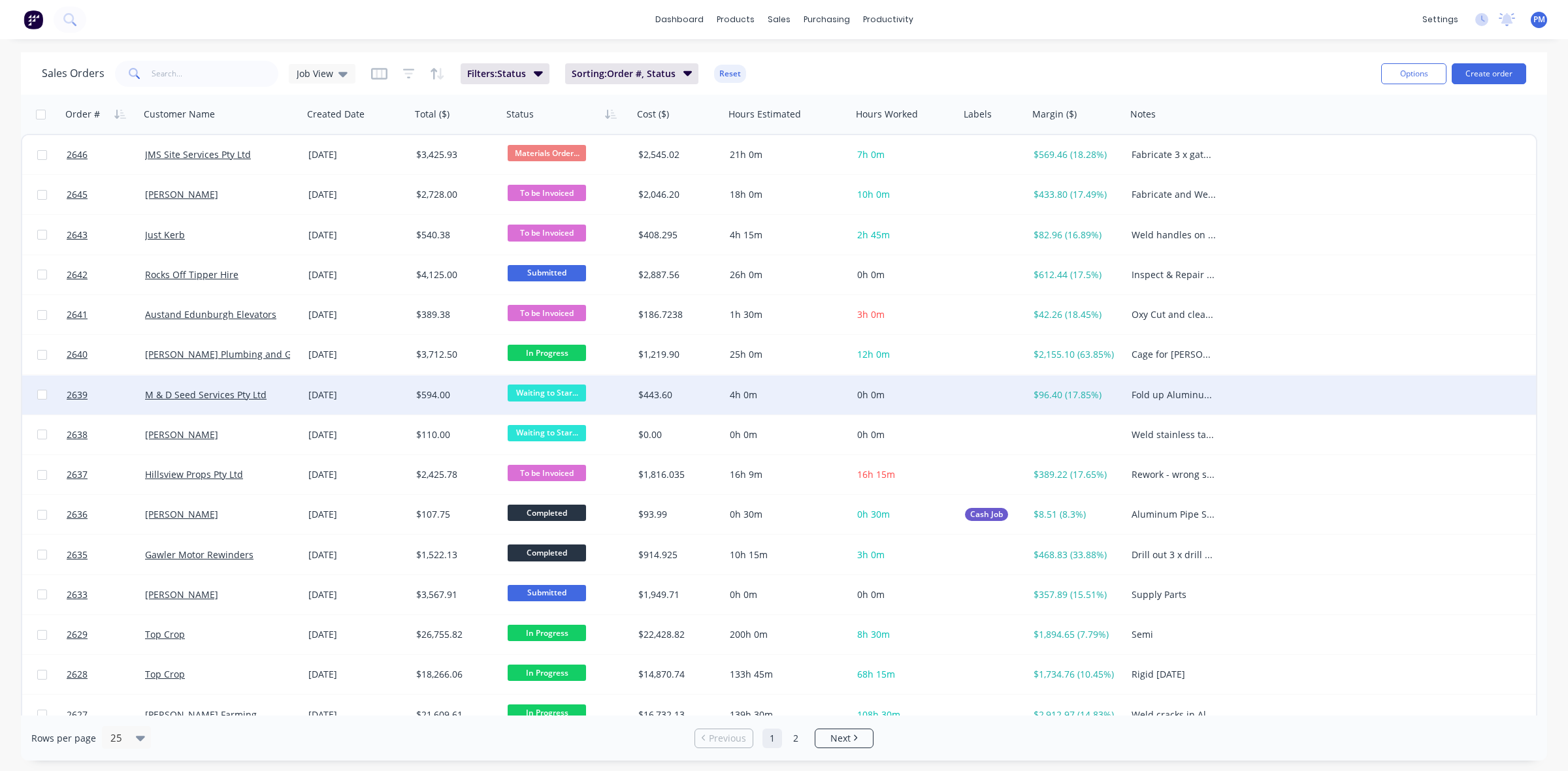
click at [291, 397] on div "M & D Seed Services Pty Ltd" at bounding box center [221, 395] width 153 height 13
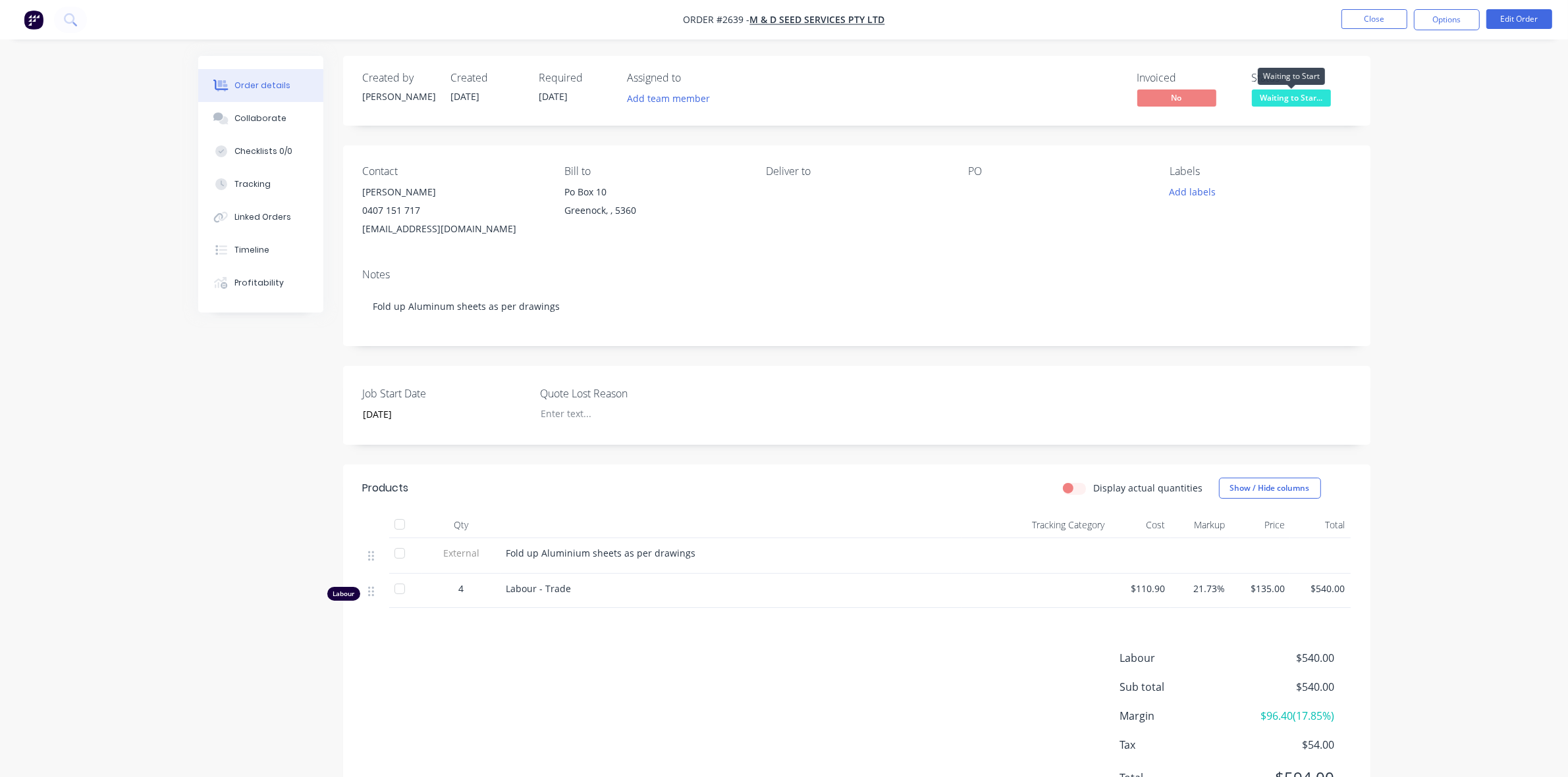
click at [1296, 98] on span "Waiting to Star..." at bounding box center [1292, 98] width 79 height 17
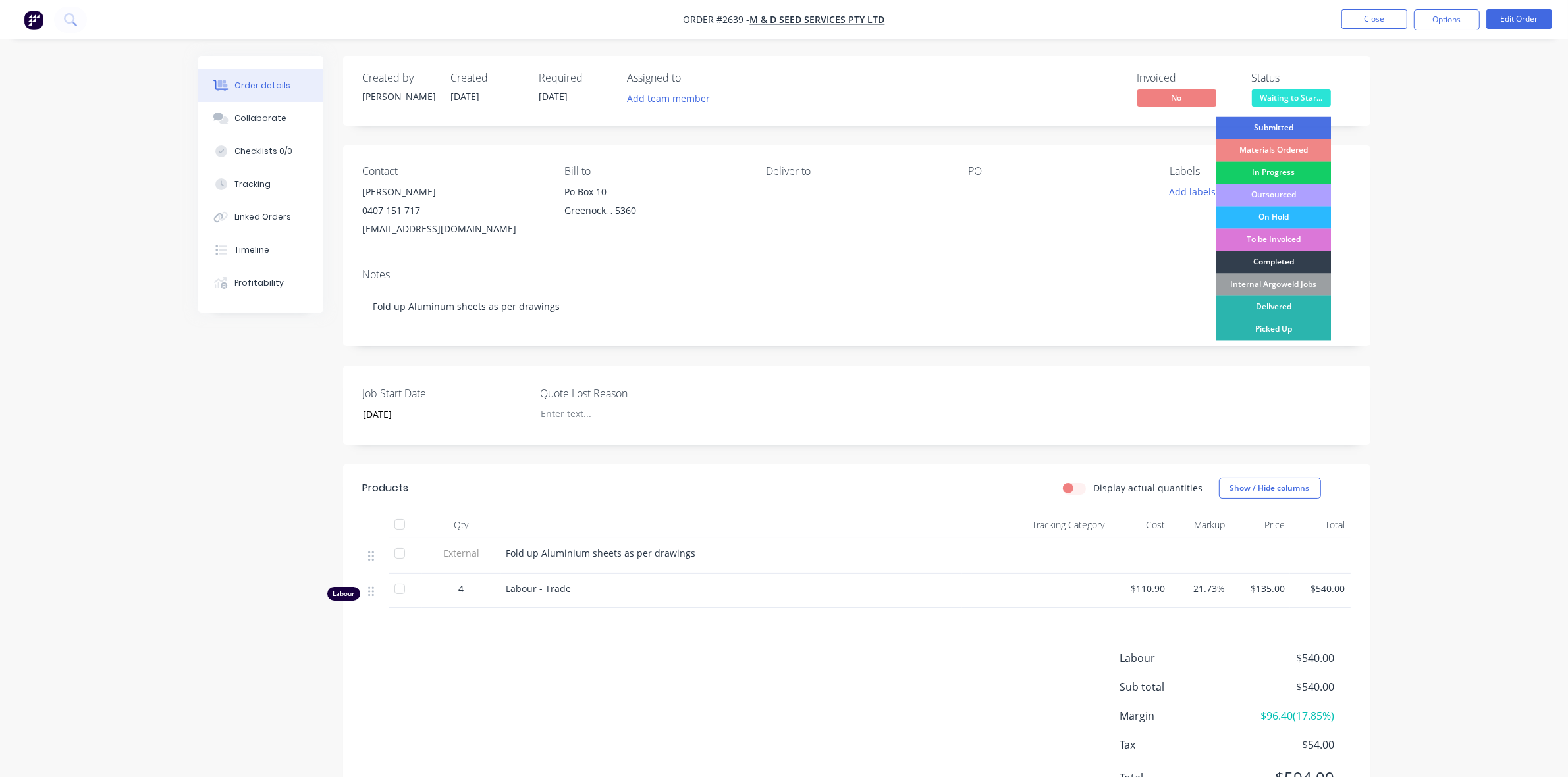
click at [1262, 168] on div "In Progress" at bounding box center [1274, 173] width 115 height 22
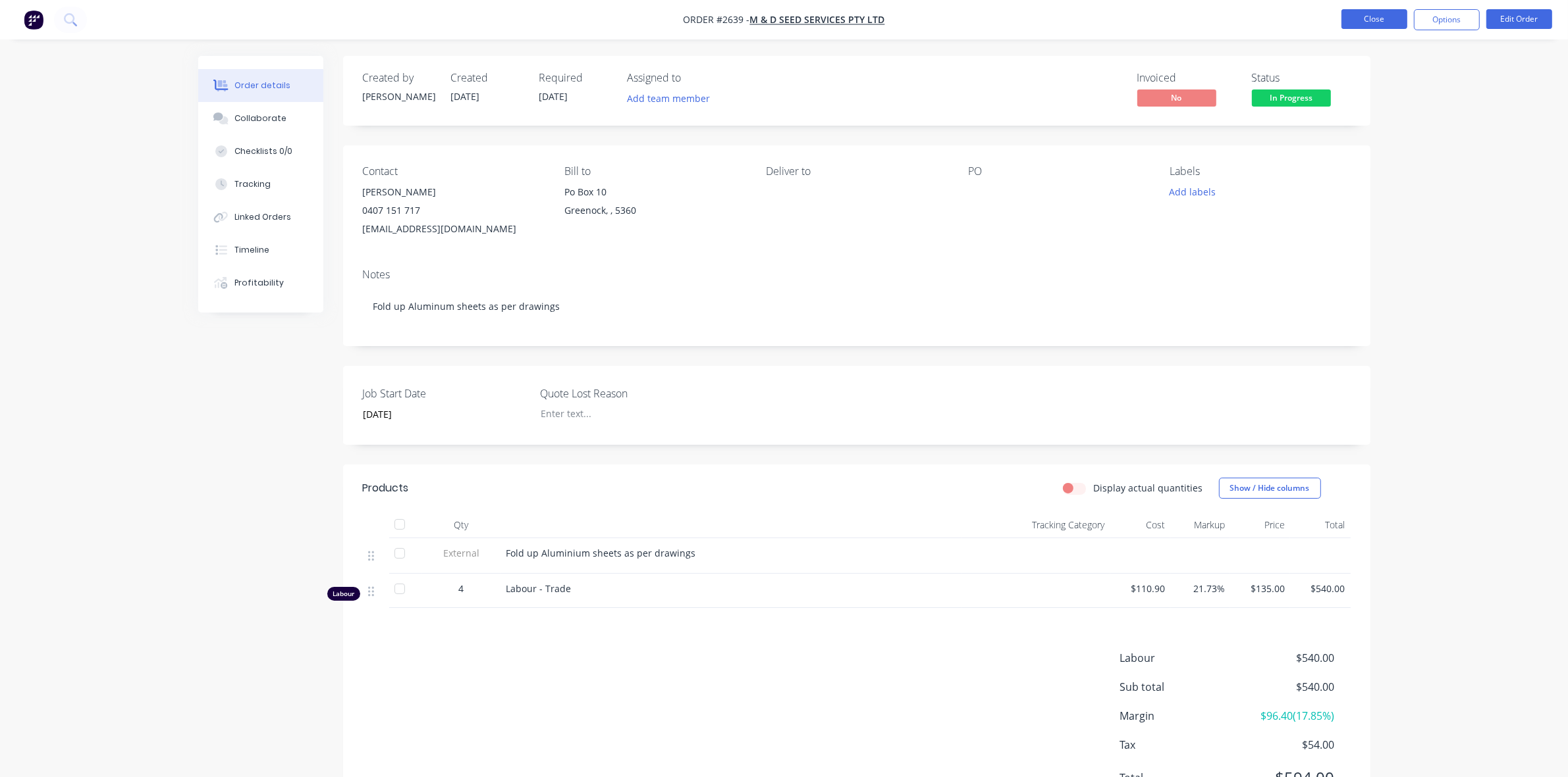
click at [1375, 21] on button "Close" at bounding box center [1374, 19] width 66 height 20
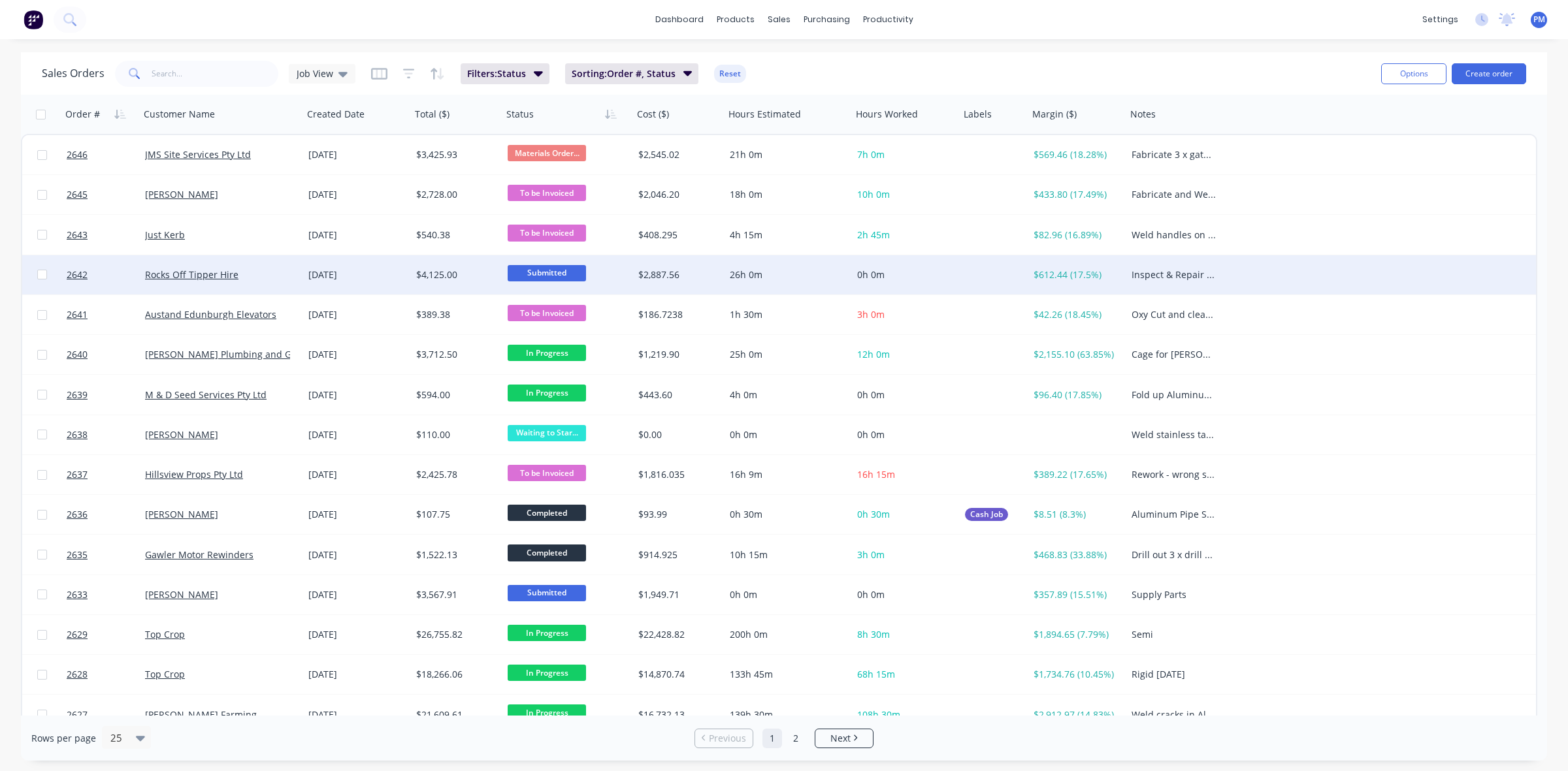
click at [549, 271] on span "Submitted" at bounding box center [546, 273] width 78 height 16
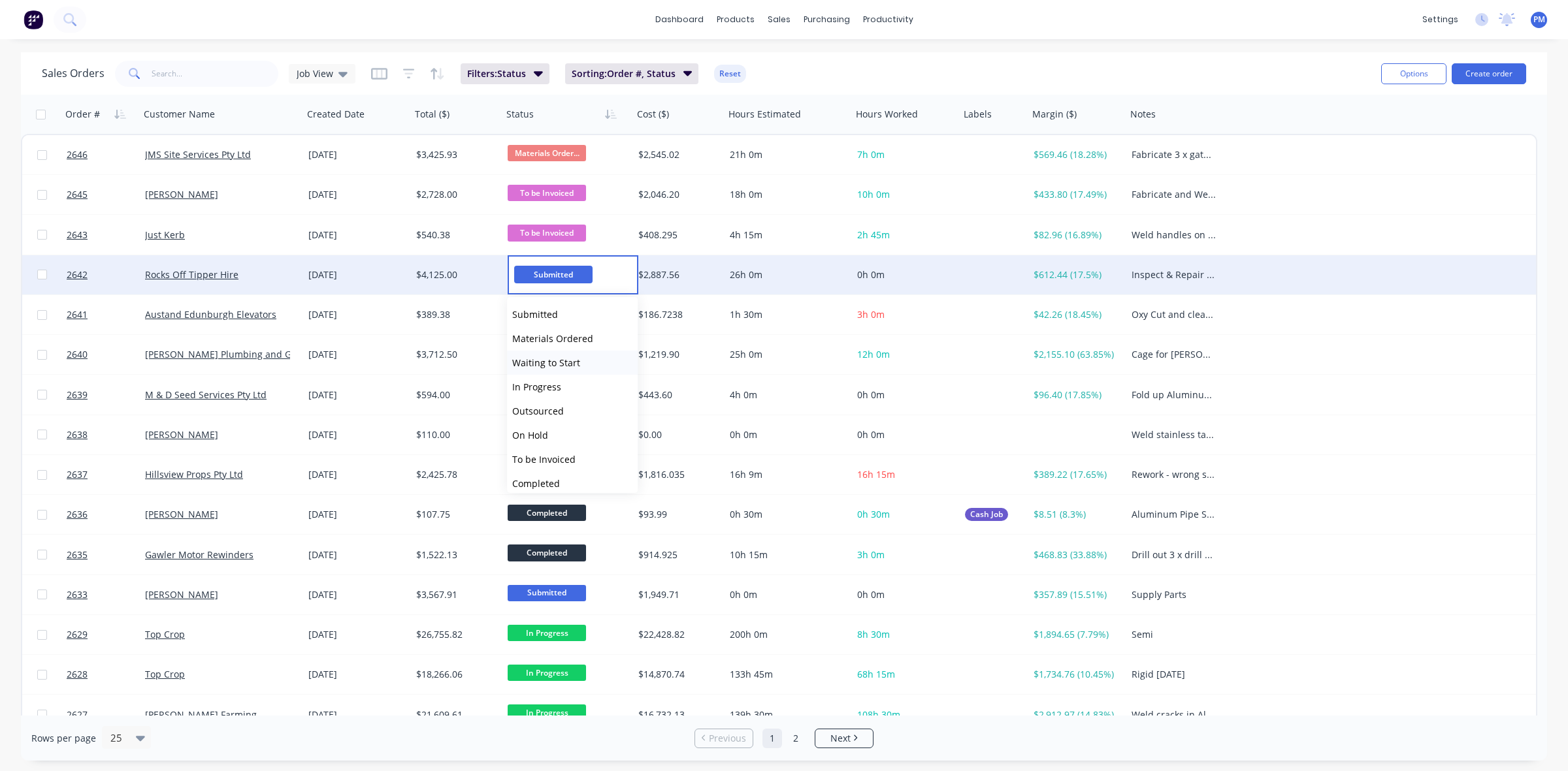
click at [542, 363] on span "Waiting to Start" at bounding box center [546, 363] width 68 height 12
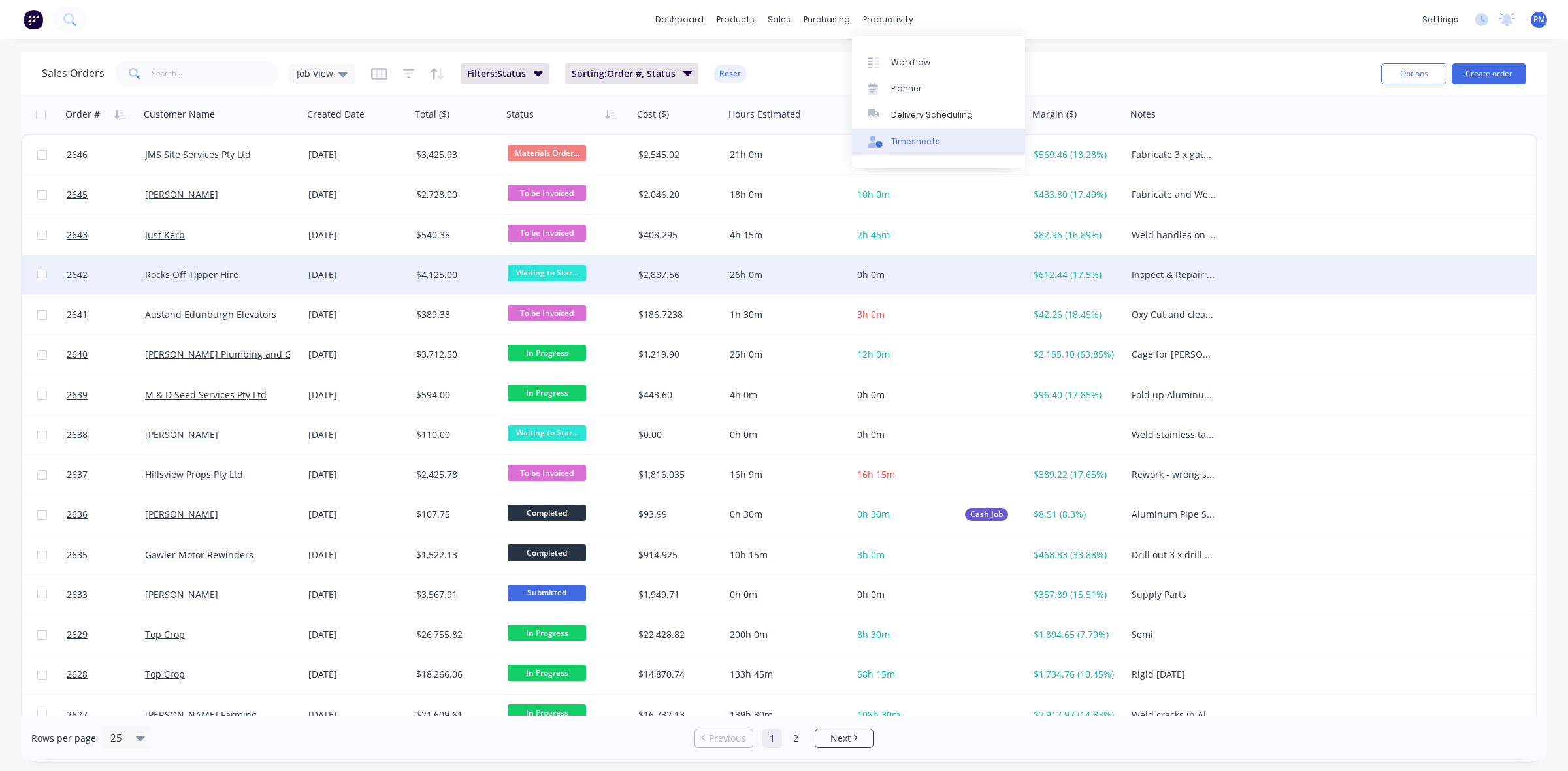
click at [916, 148] on link "Timesheets" at bounding box center [938, 142] width 173 height 26
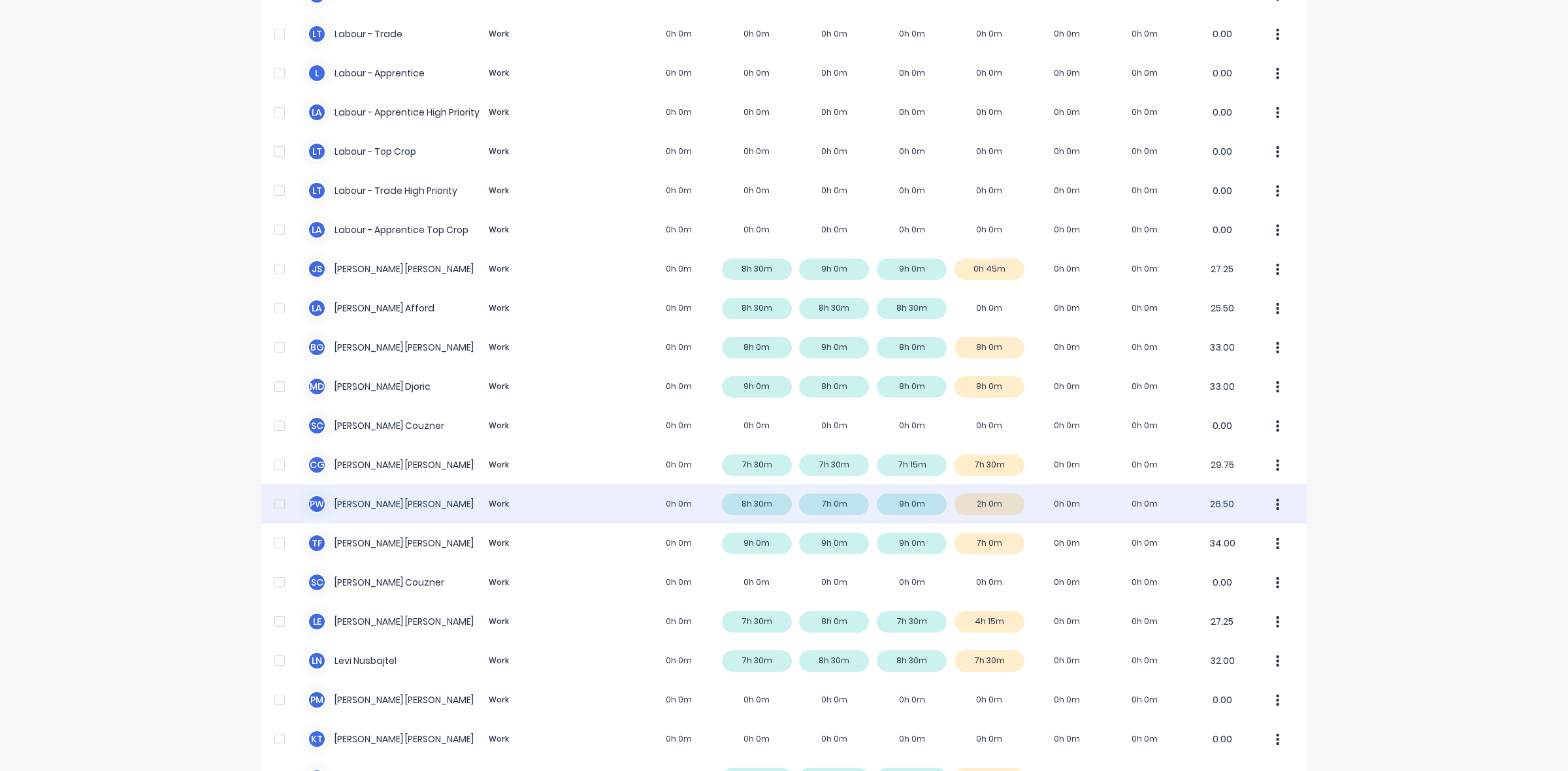
scroll to position [245, 0]
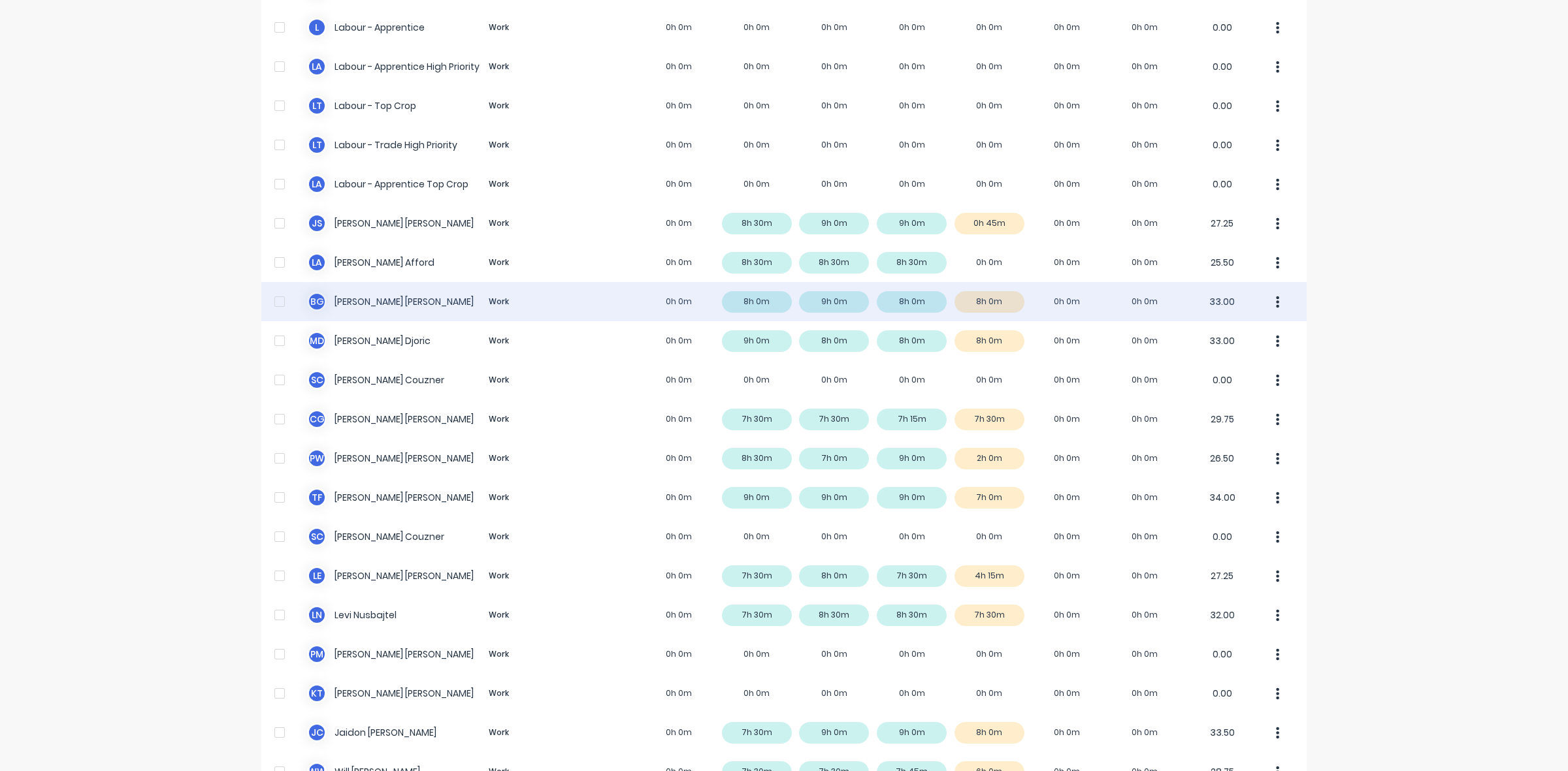
click at [1001, 298] on div "[PERSON_NAME] Work 0h 0m 8h 0m 9h 0m 8h 0m 8h 0m 0h 0m 0h 0m 33.00" at bounding box center [784, 302] width 1046 height 39
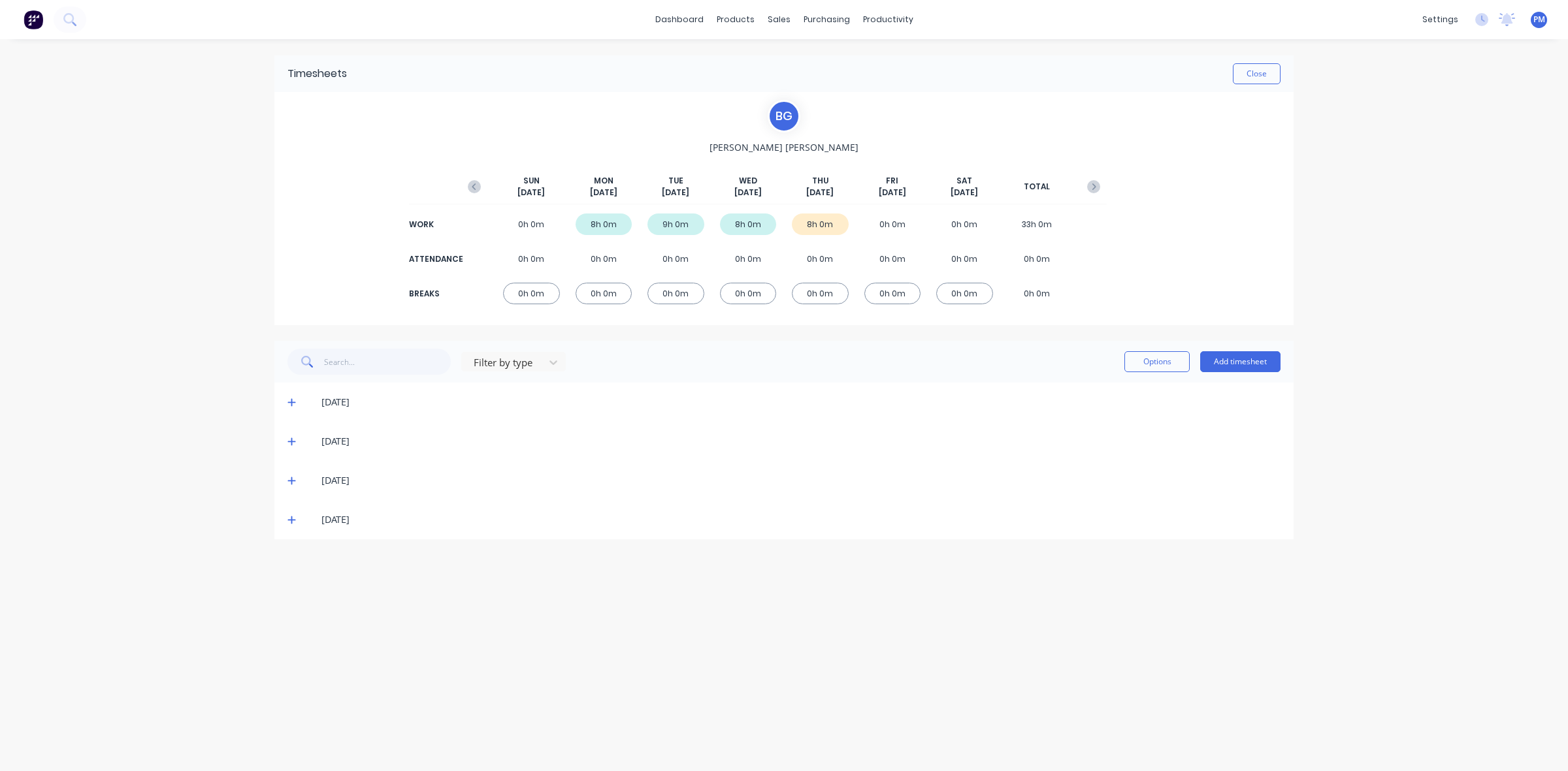
click at [288, 518] on icon at bounding box center [291, 519] width 8 height 9
click at [1257, 77] on button "Close" at bounding box center [1256, 74] width 47 height 21
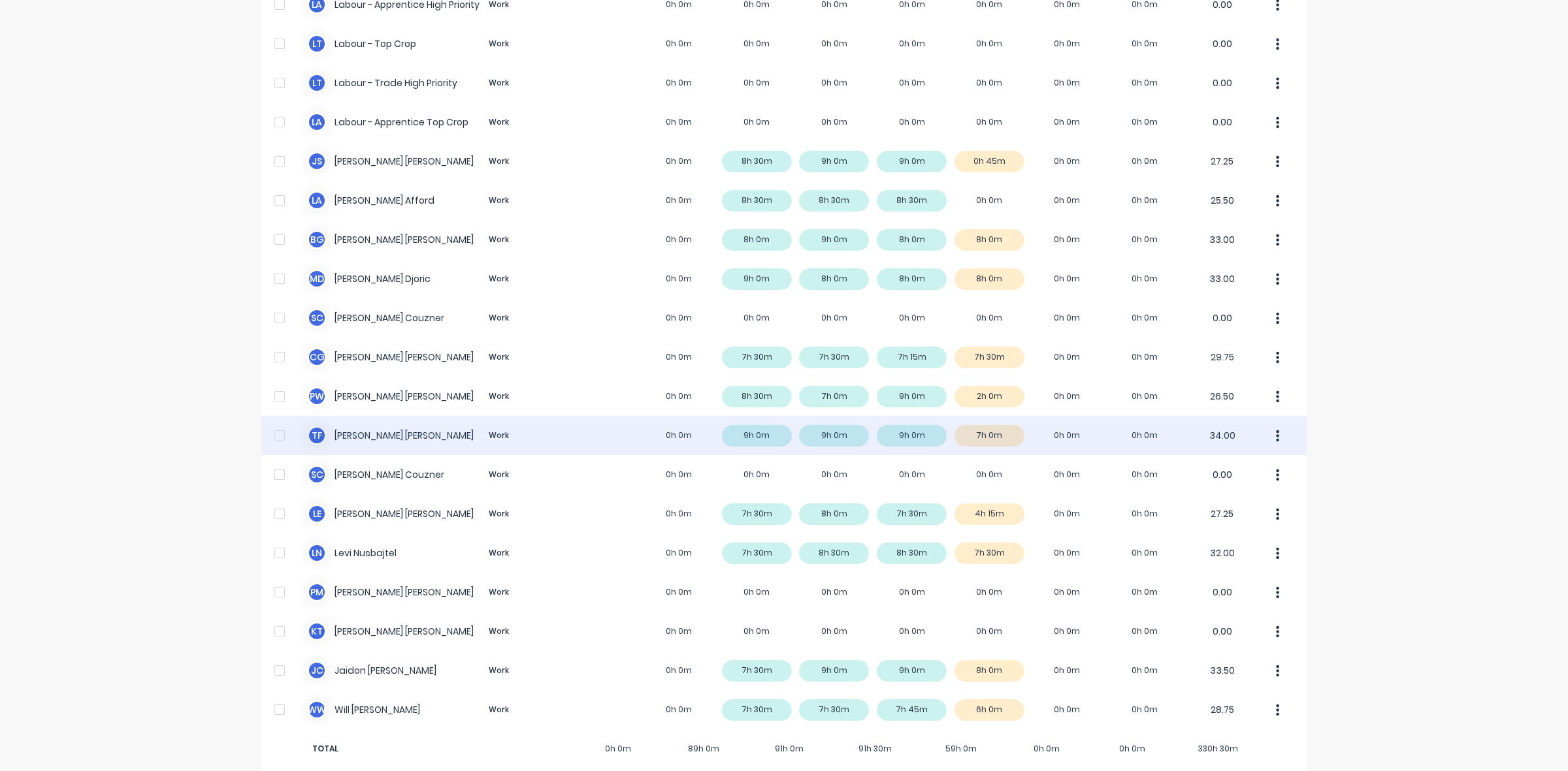
scroll to position [325, 0]
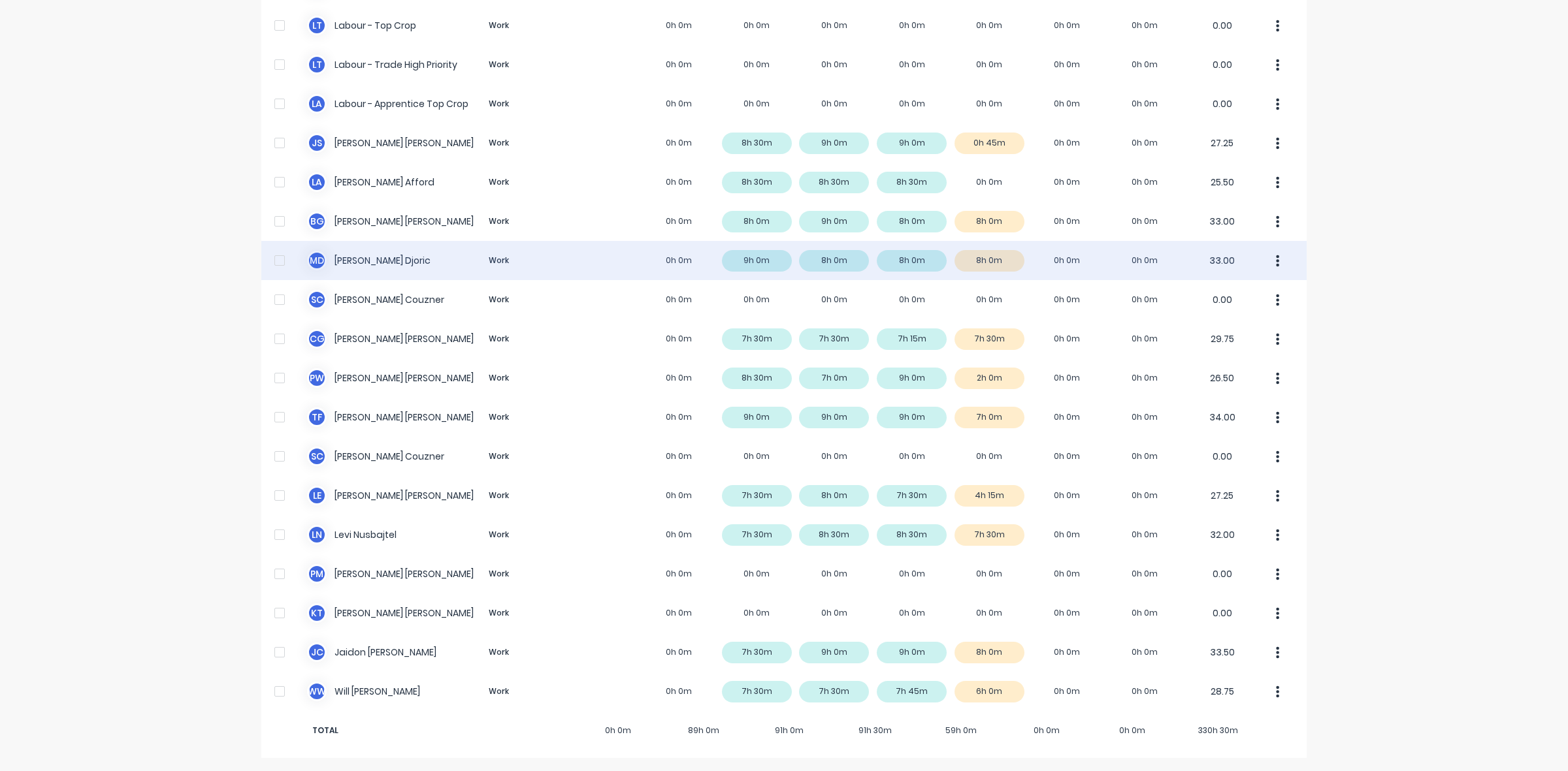
click at [1000, 267] on div "M D [PERSON_NAME] Work 0h 0m 9h 0m 8h 0m 8h 0m 8h 0m 0h 0m 0h 0m 33.00" at bounding box center [784, 260] width 1046 height 39
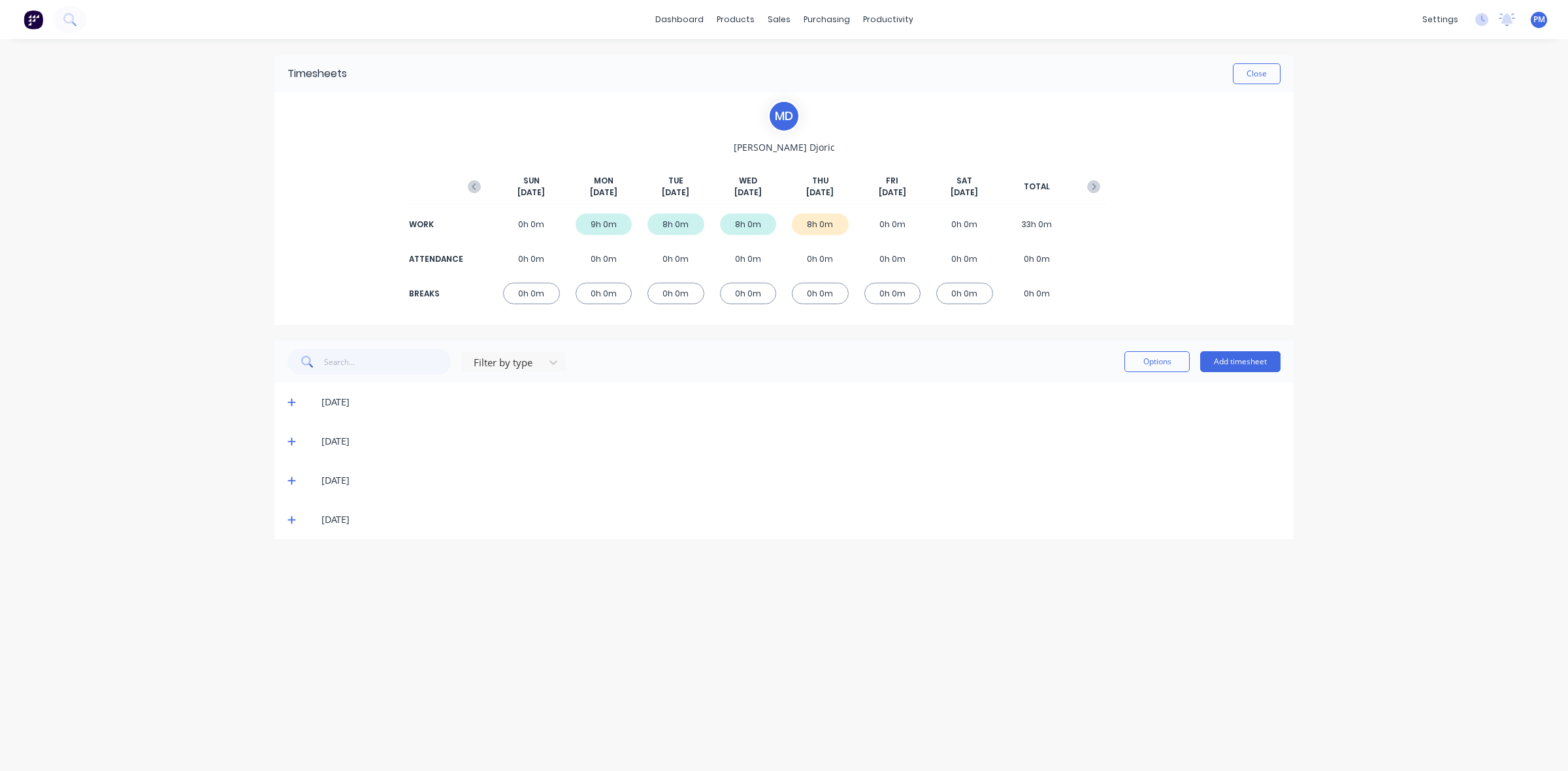
click at [295, 518] on icon at bounding box center [291, 519] width 8 height 9
click at [1249, 69] on button "Close" at bounding box center [1256, 74] width 47 height 21
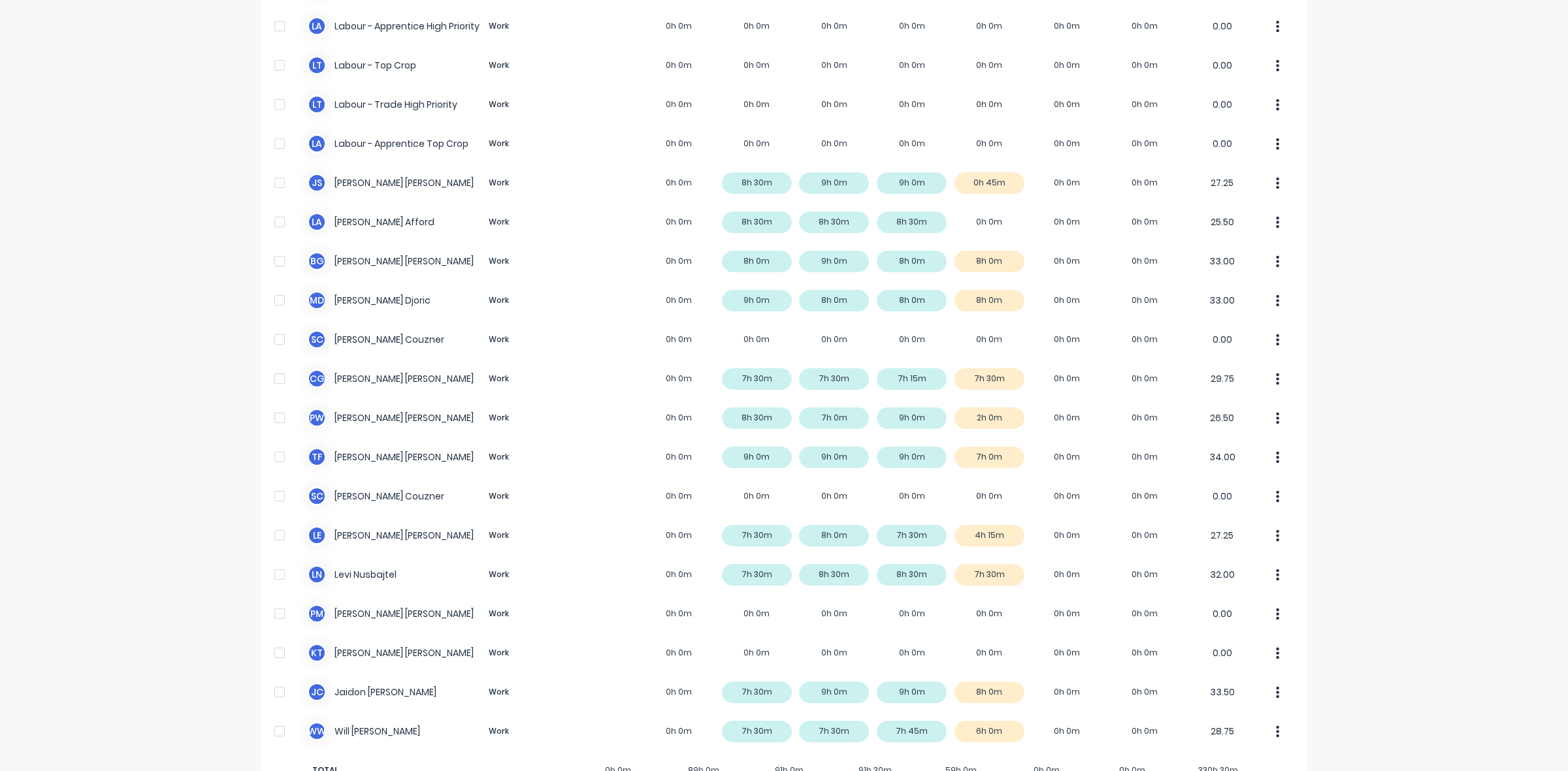
scroll to position [325, 0]
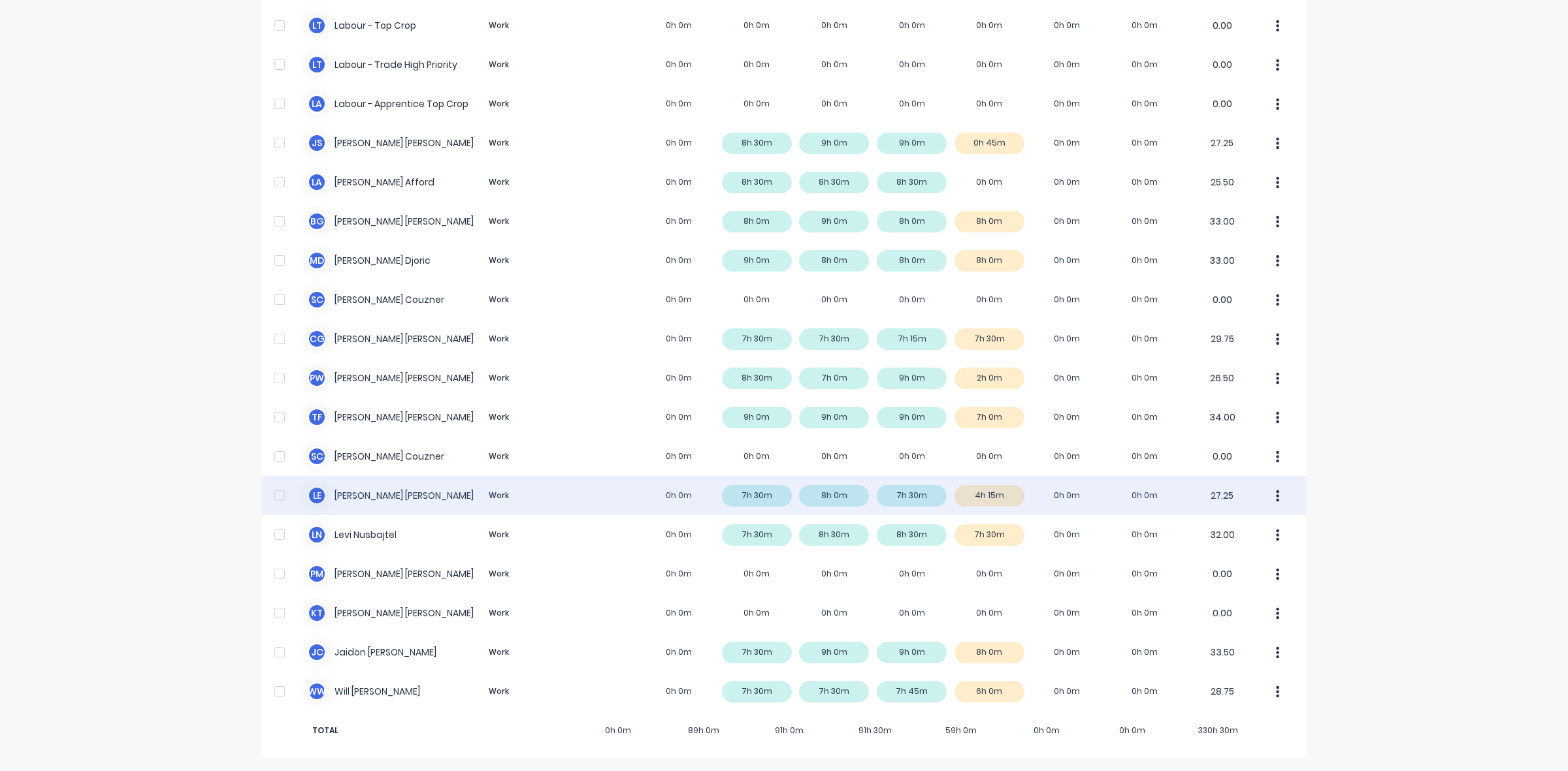
click at [1001, 495] on div "L E [PERSON_NAME] Work 0h 0m 7h 30m 8h 0m 7h 30m 4h 15m 0h 0m 0h 0m 27.25" at bounding box center [784, 495] width 1046 height 39
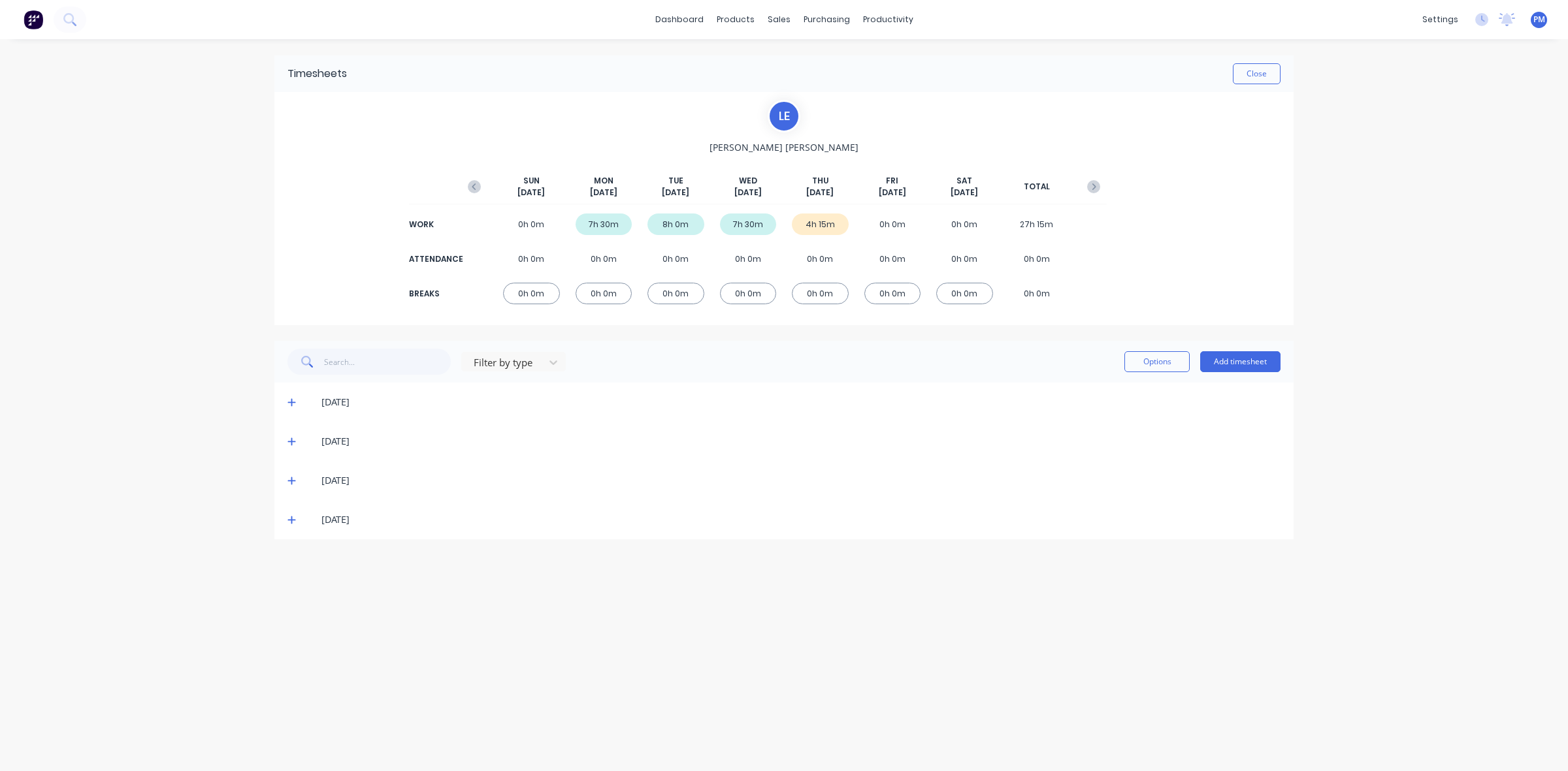
click at [292, 524] on icon at bounding box center [291, 519] width 8 height 9
